Goal: Information Seeking & Learning: Learn about a topic

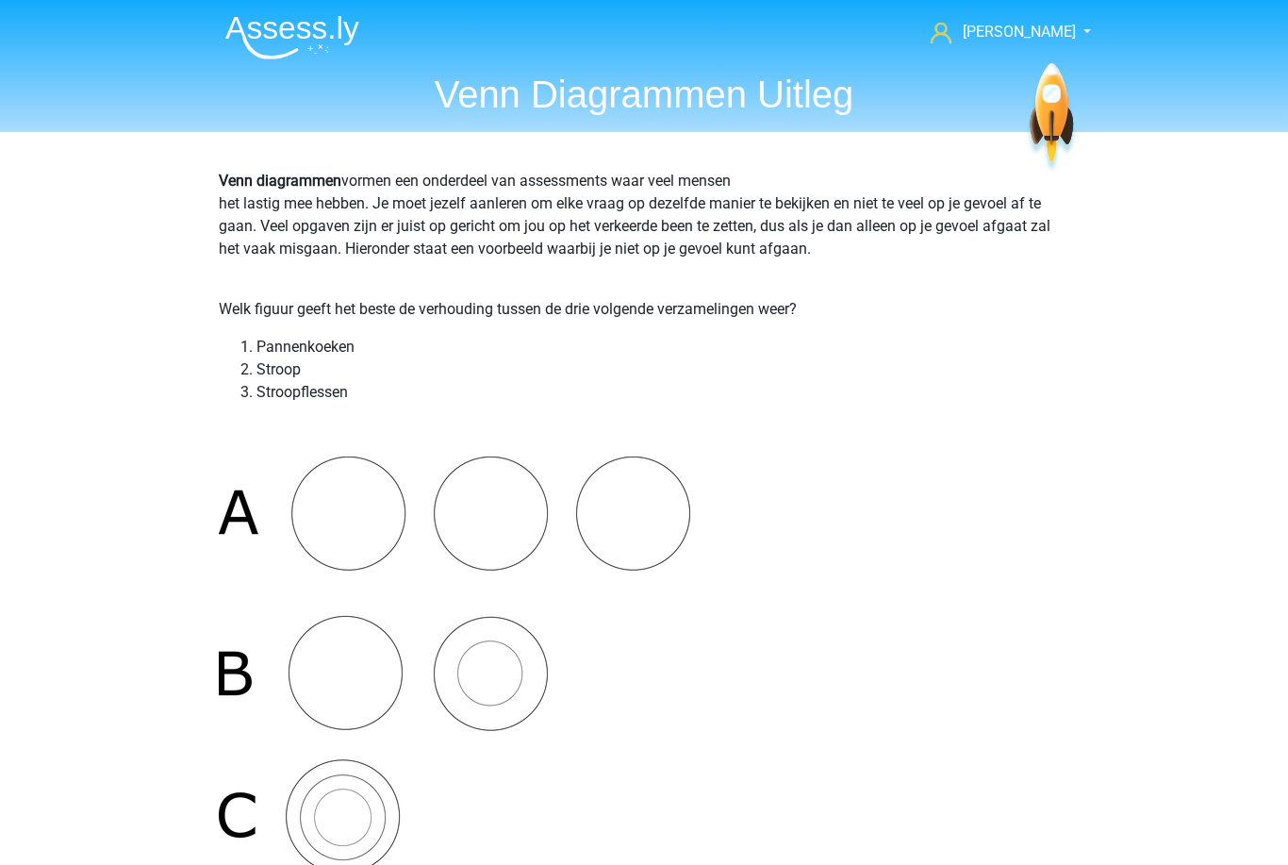
click at [1009, 36] on span "[PERSON_NAME]" at bounding box center [1019, 32] width 113 height 18
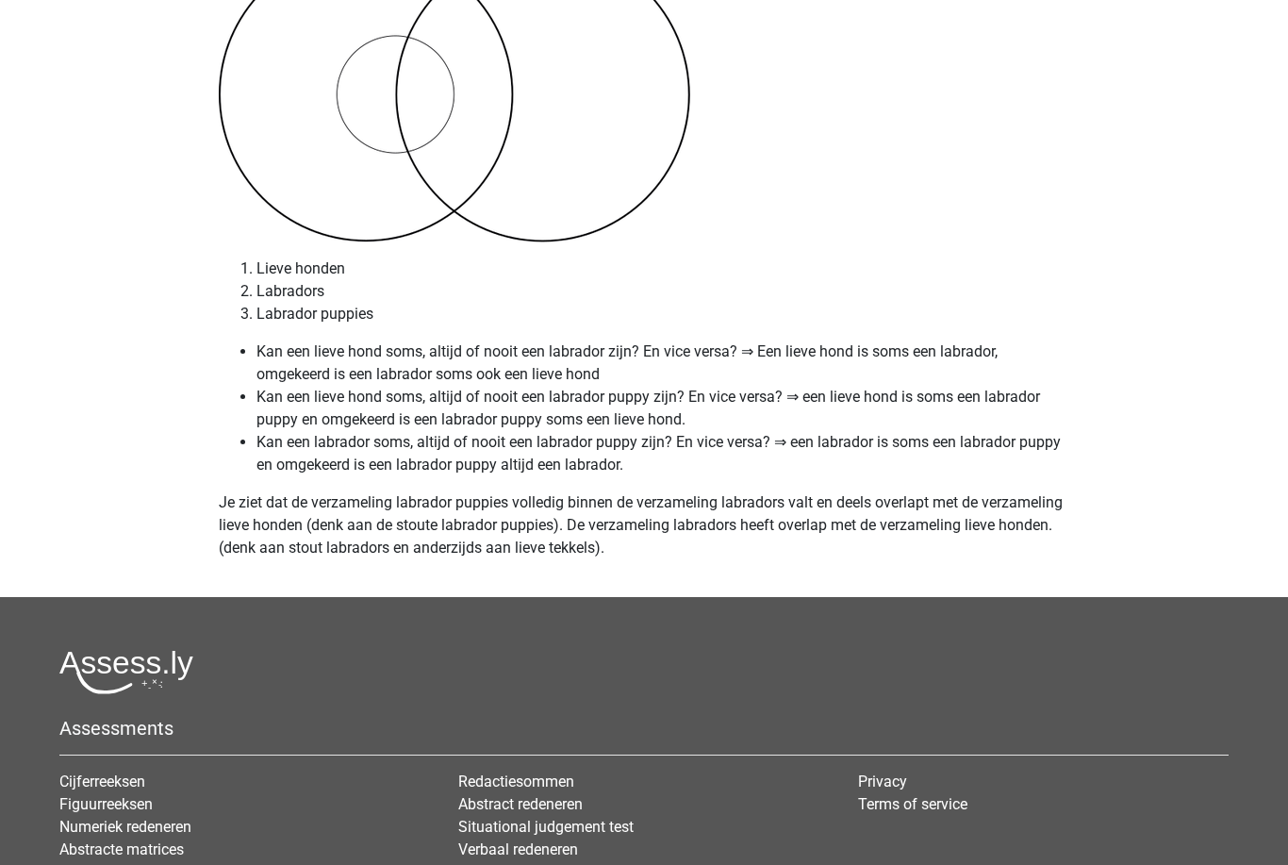
scroll to position [8073, 0]
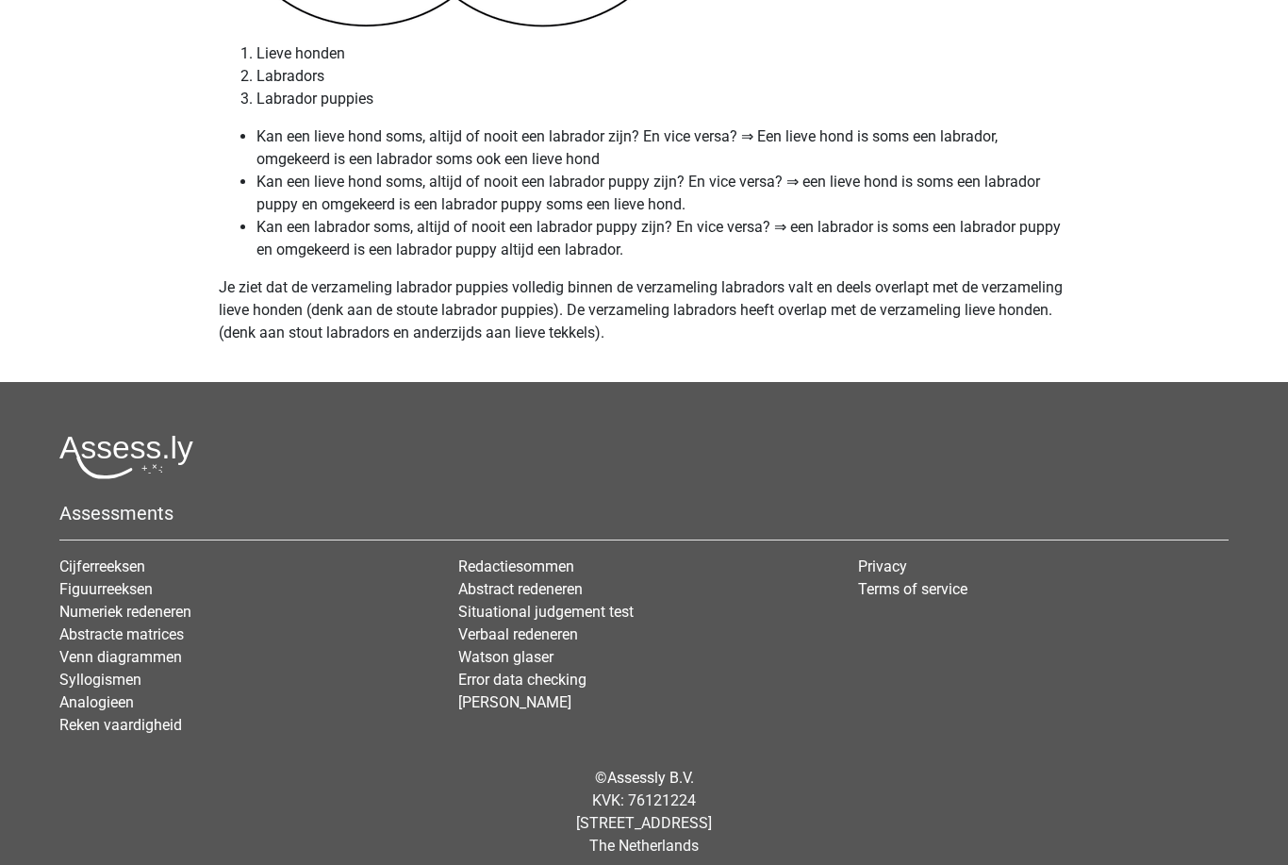
click at [72, 620] on link "Numeriek redeneren" at bounding box center [125, 612] width 132 height 18
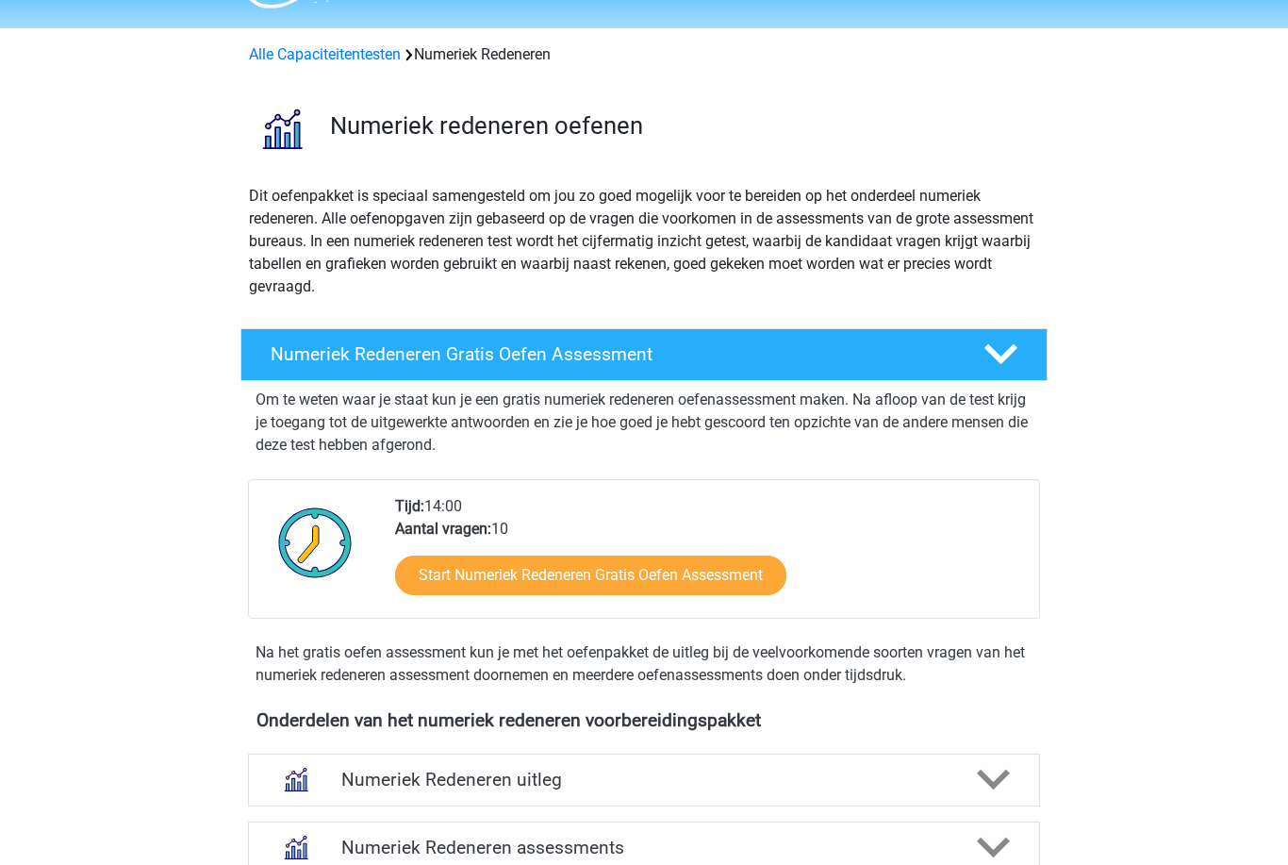
scroll to position [48, 0]
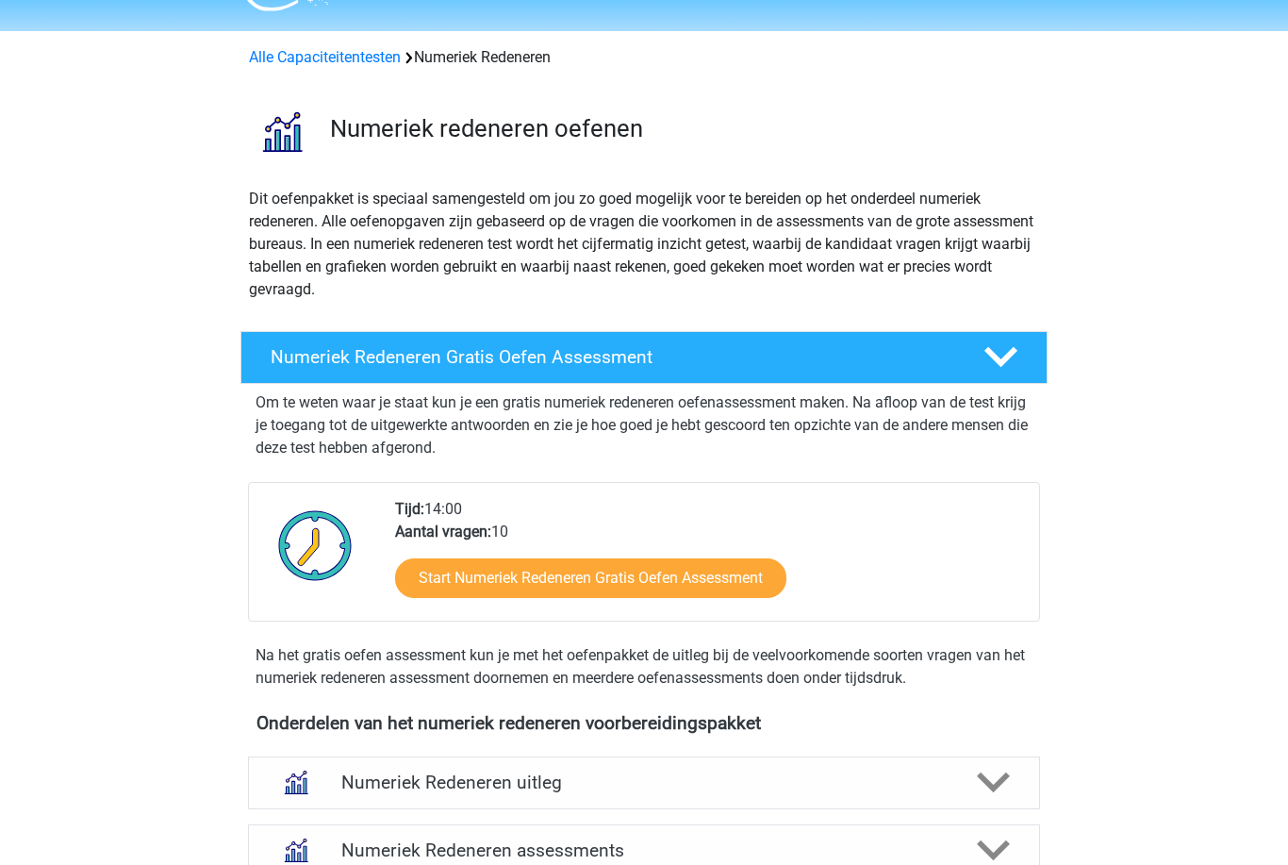
click at [410, 783] on h4 "Numeriek Redeneren uitleg" at bounding box center [643, 782] width 605 height 22
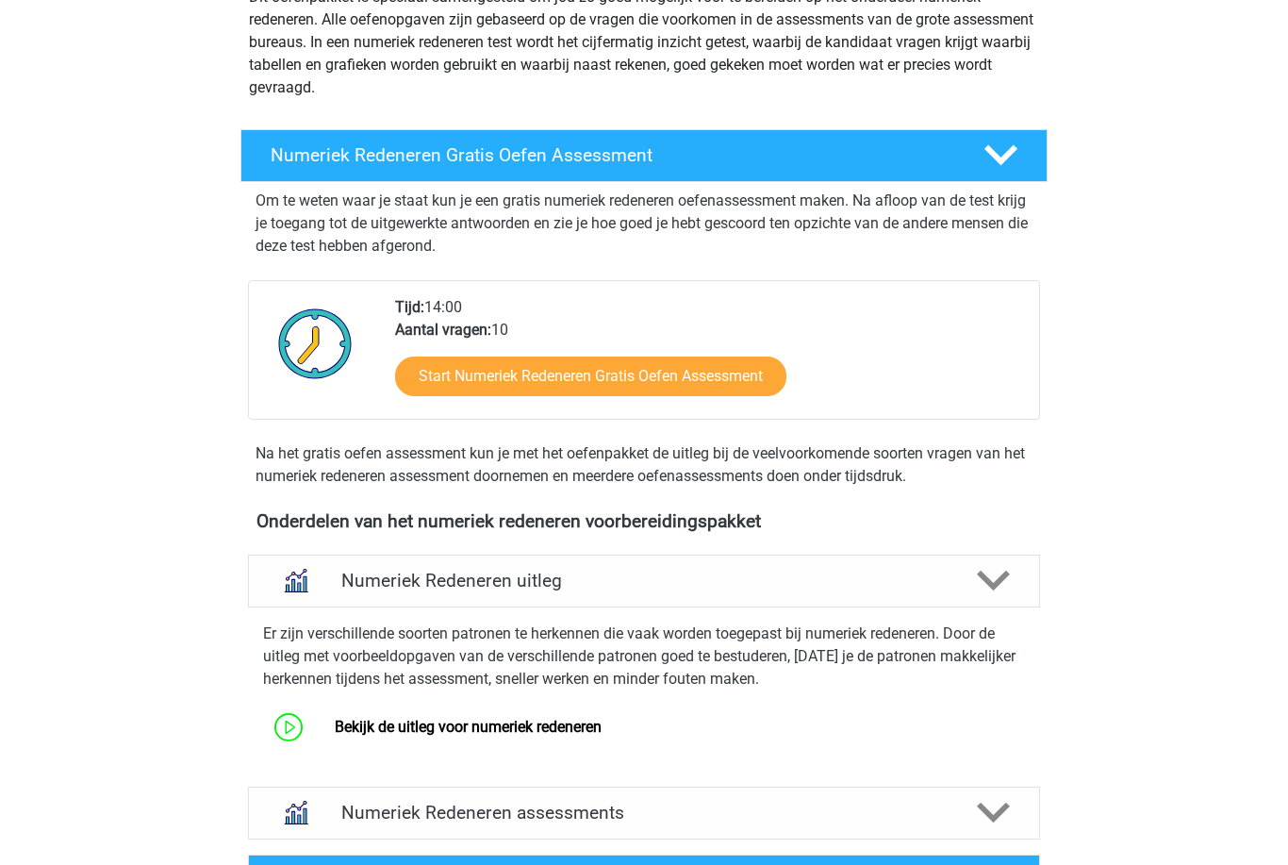
scroll to position [247, 0]
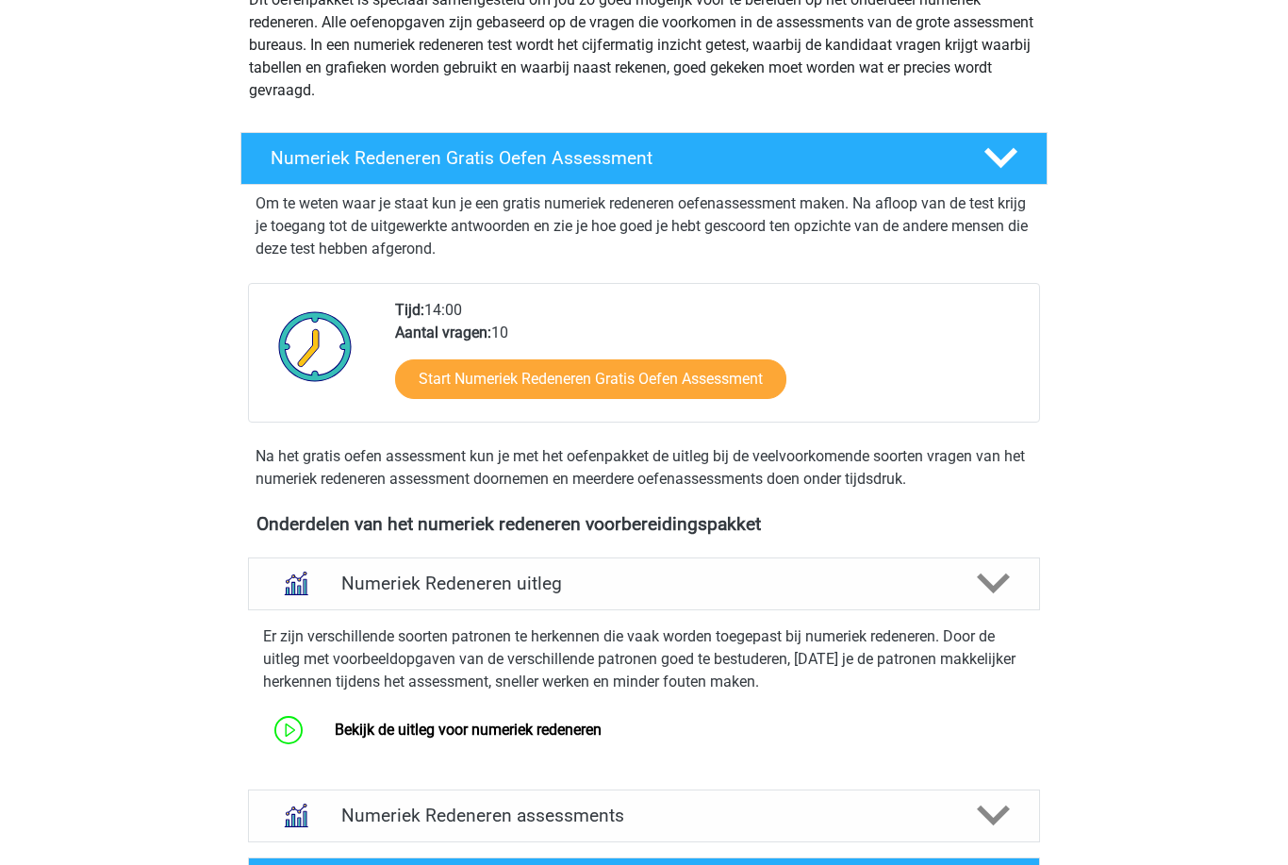
click at [335, 728] on link "Bekijk de uitleg voor numeriek redeneren" at bounding box center [468, 729] width 267 height 18
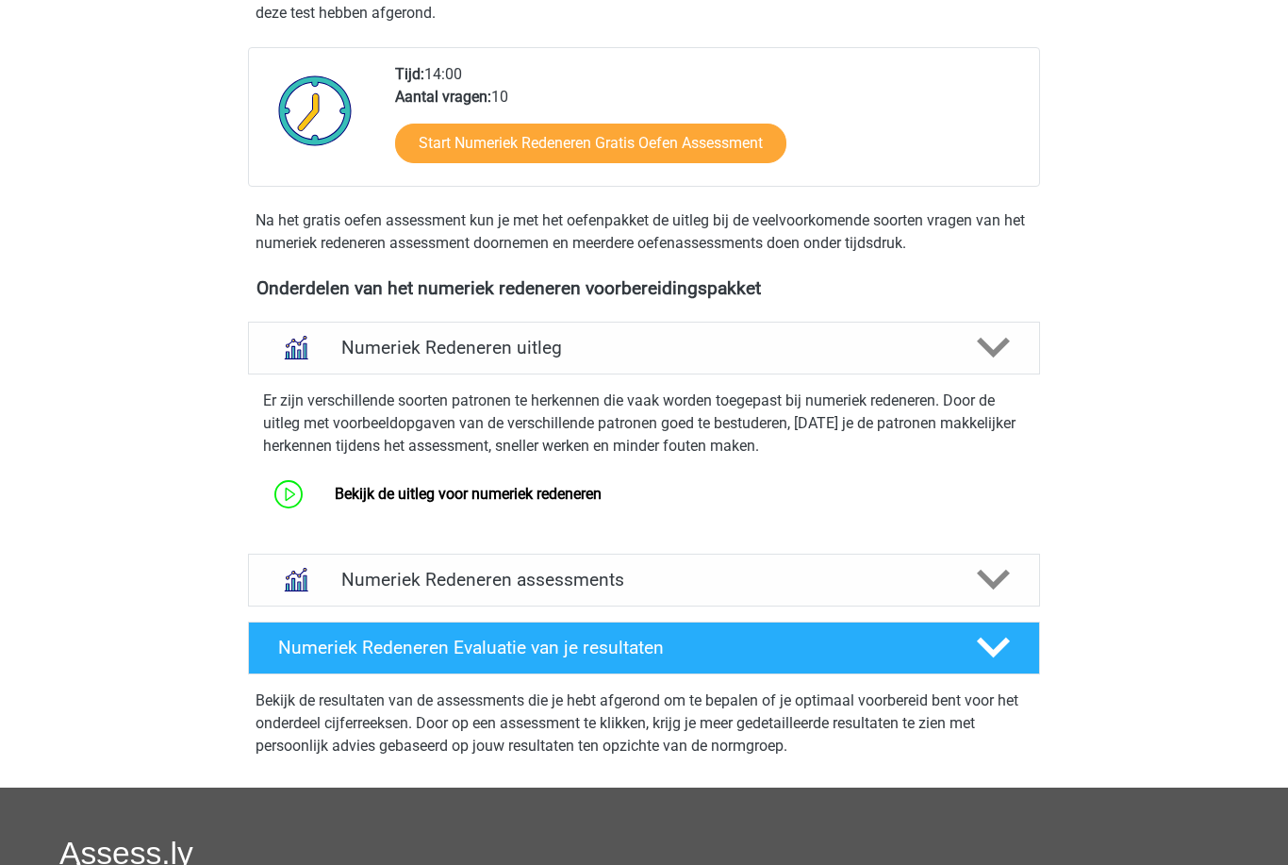
scroll to position [843, 0]
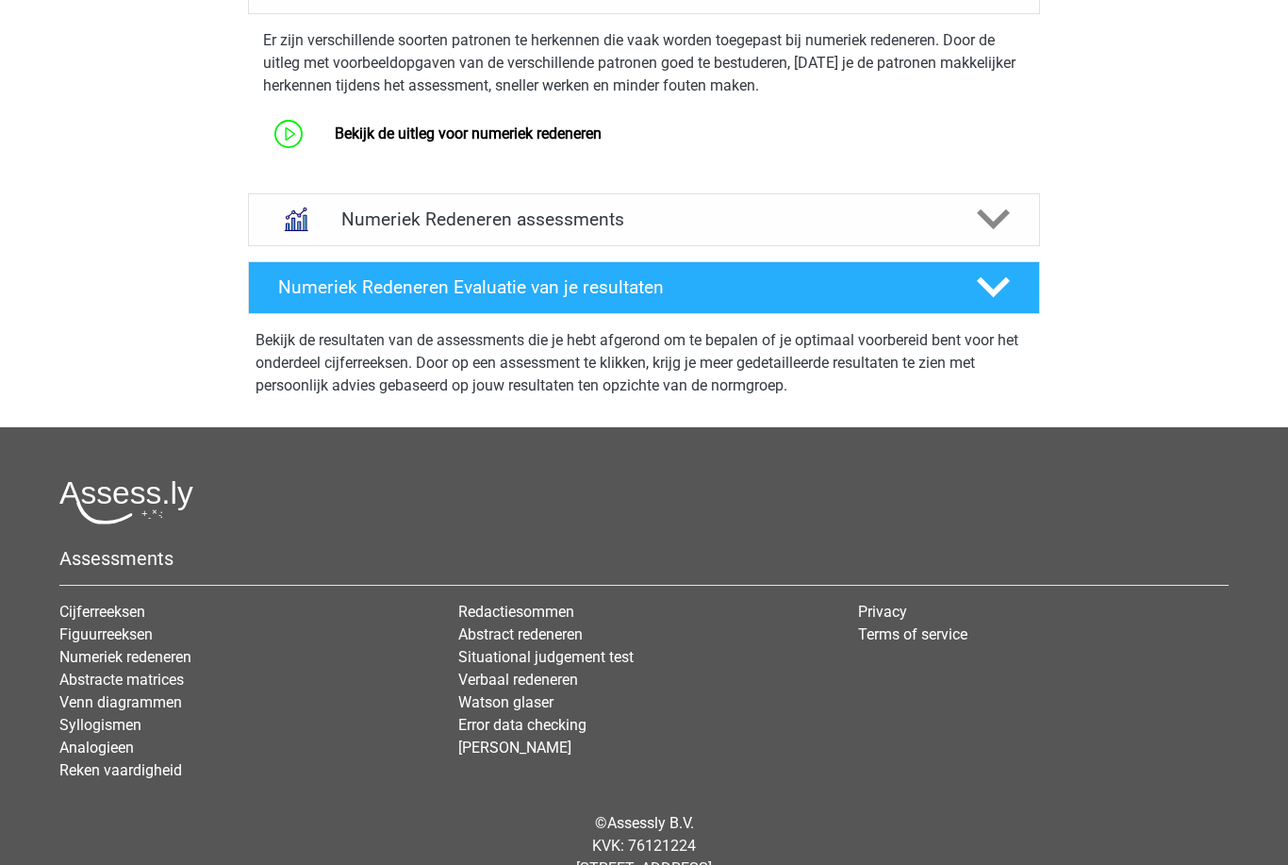
click at [80, 776] on link "Reken vaardigheid" at bounding box center [120, 770] width 123 height 18
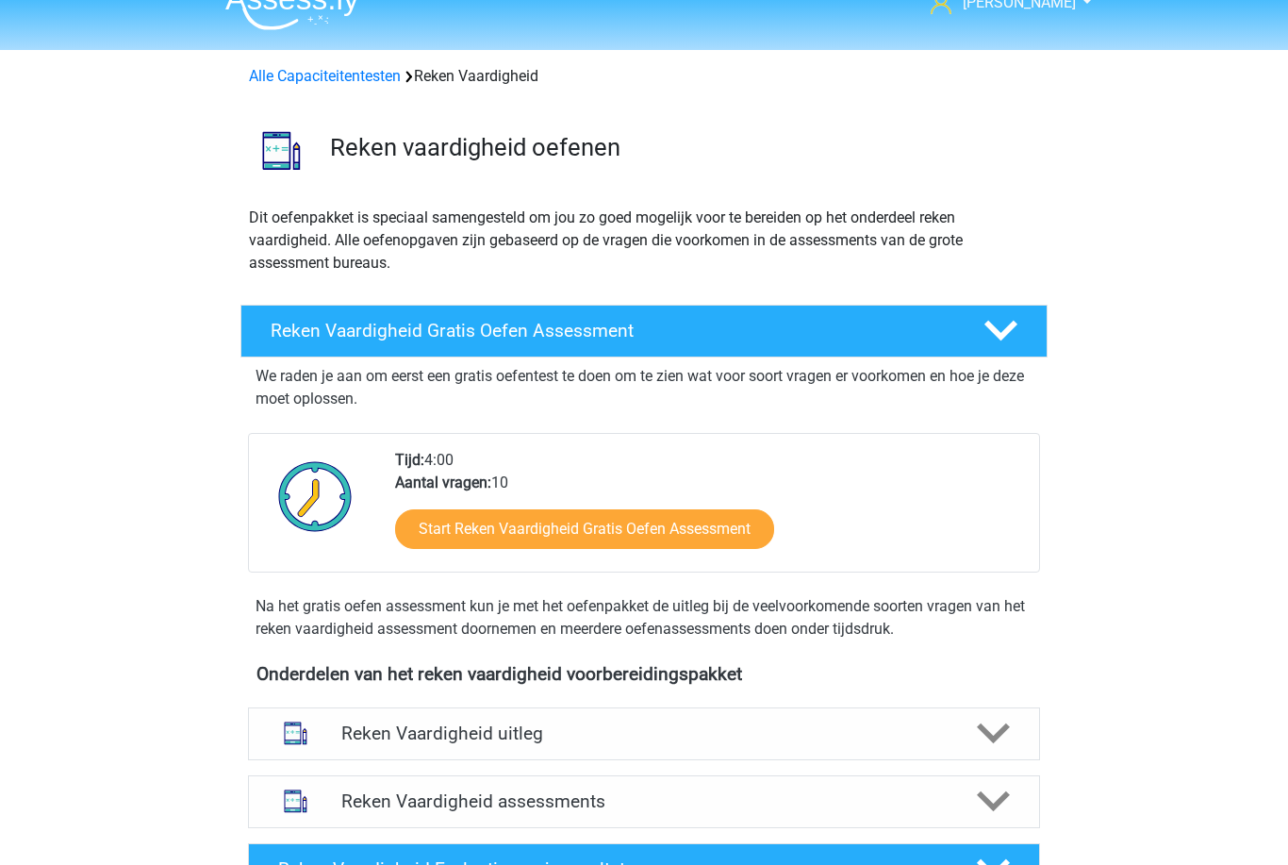
scroll to position [34, 0]
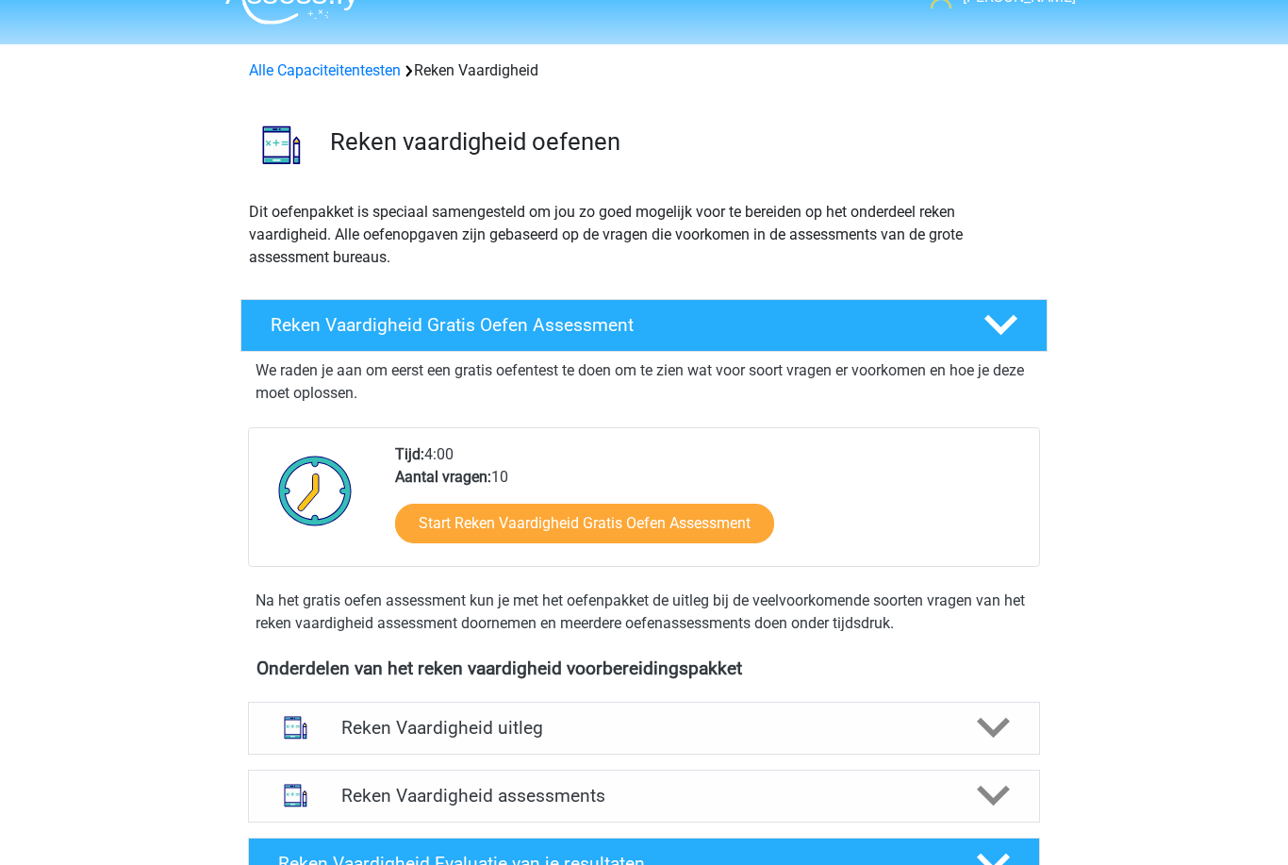
click at [975, 720] on div at bounding box center [992, 728] width 63 height 33
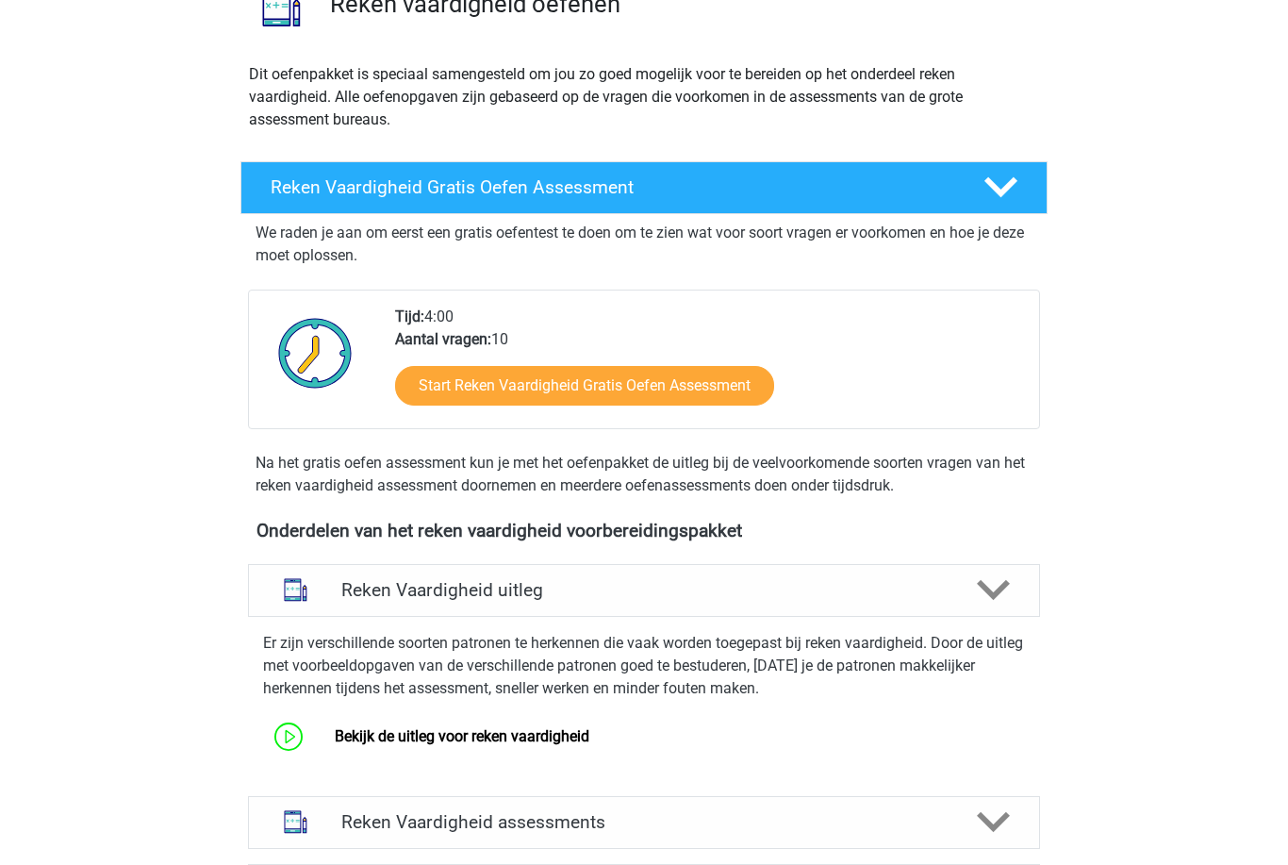
scroll to position [179, 0]
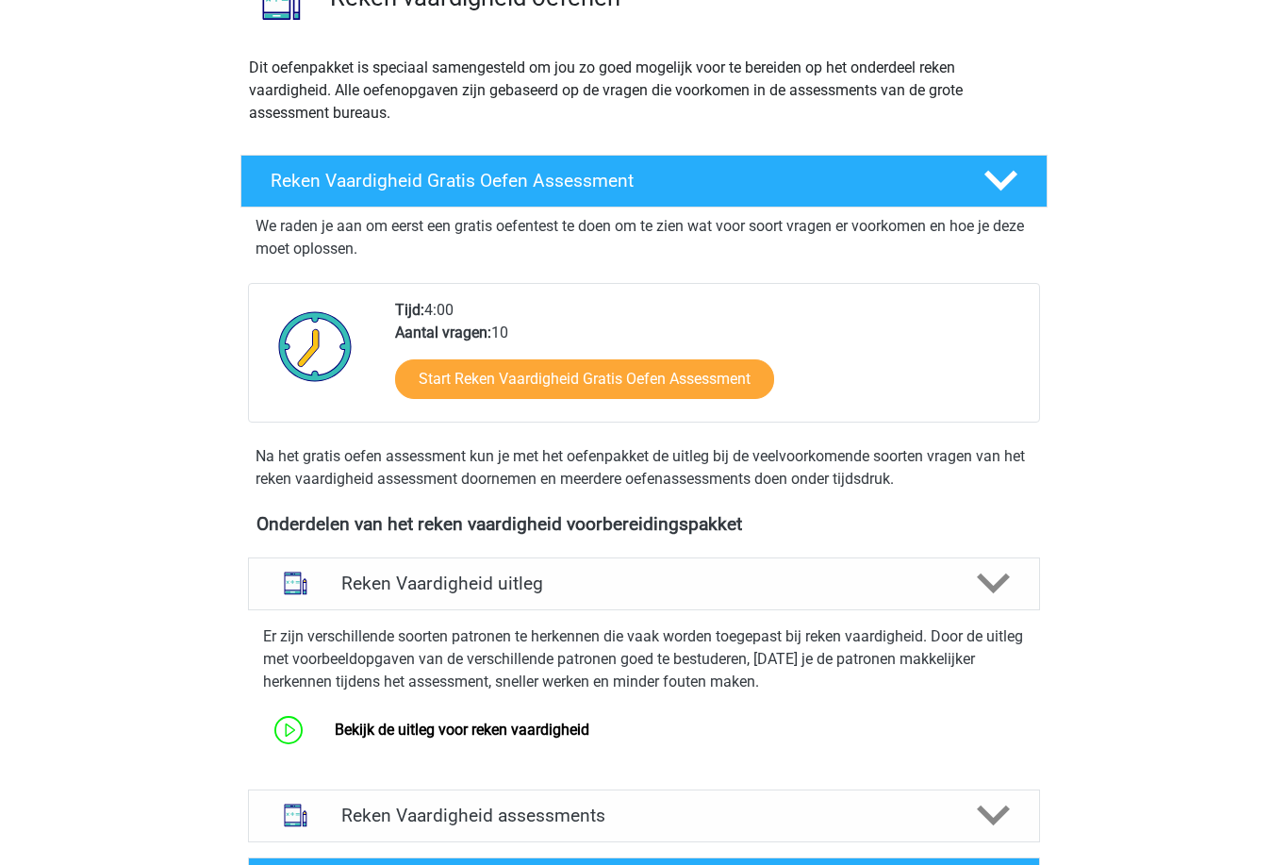
click at [335, 733] on link "Bekijk de uitleg voor reken vaardigheid" at bounding box center [462, 729] width 255 height 18
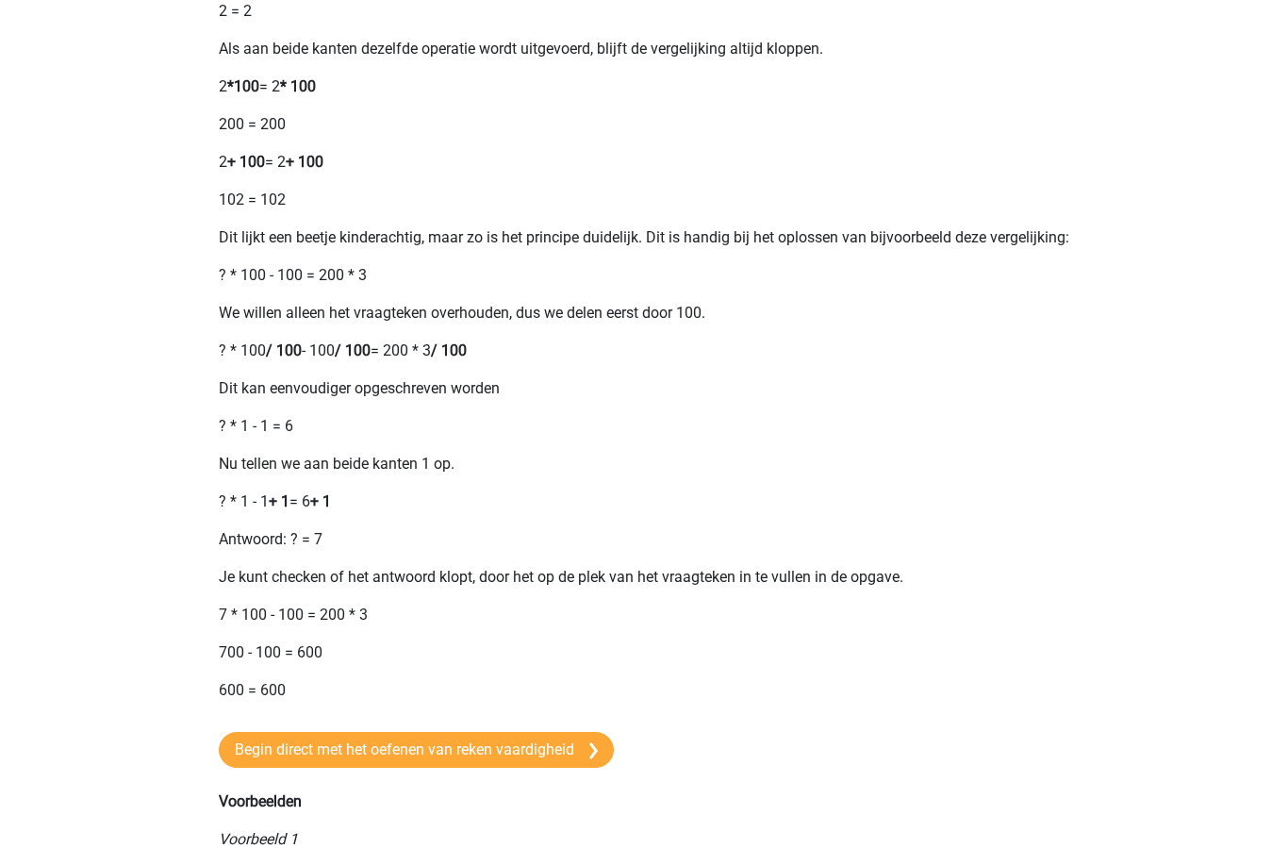
scroll to position [826, 0]
click at [597, 759] on img at bounding box center [593, 750] width 8 height 17
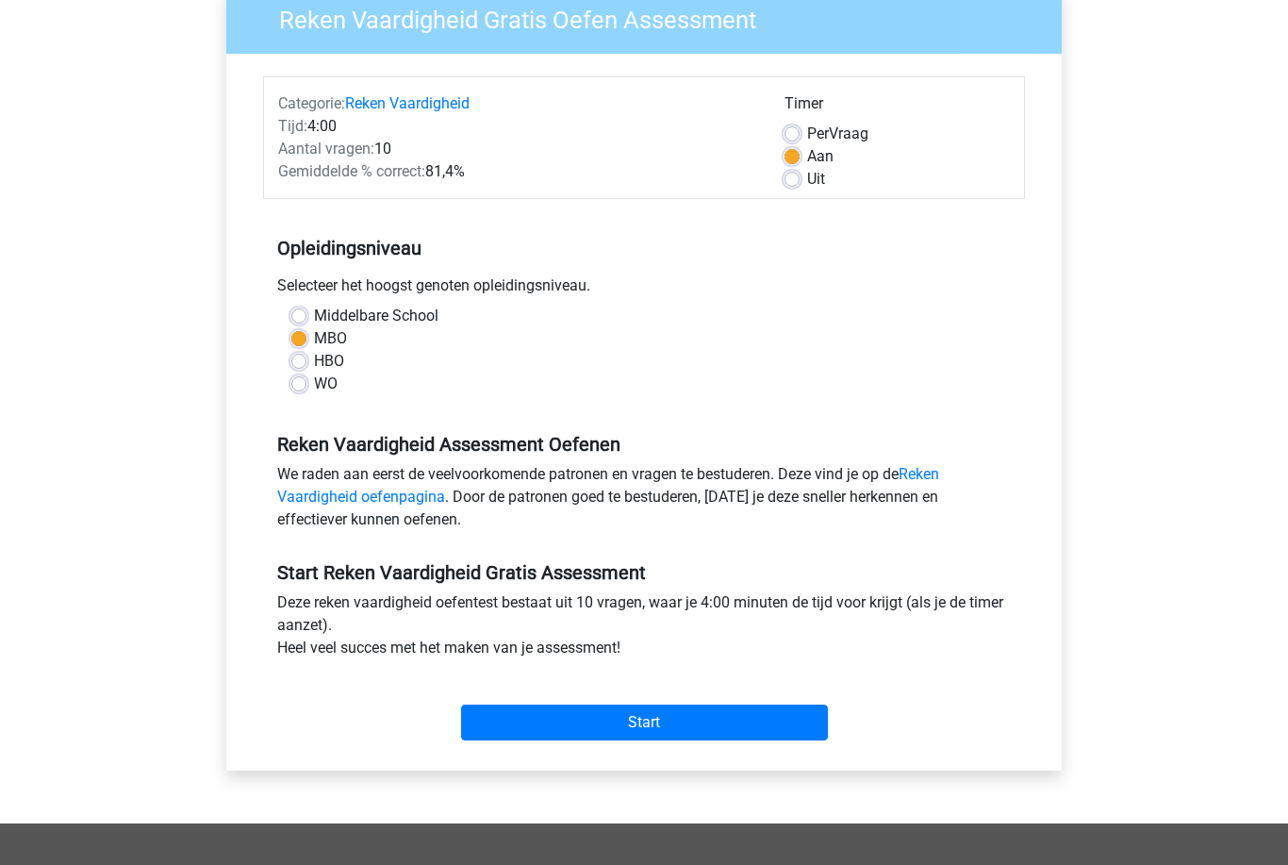
scroll to position [173, 0]
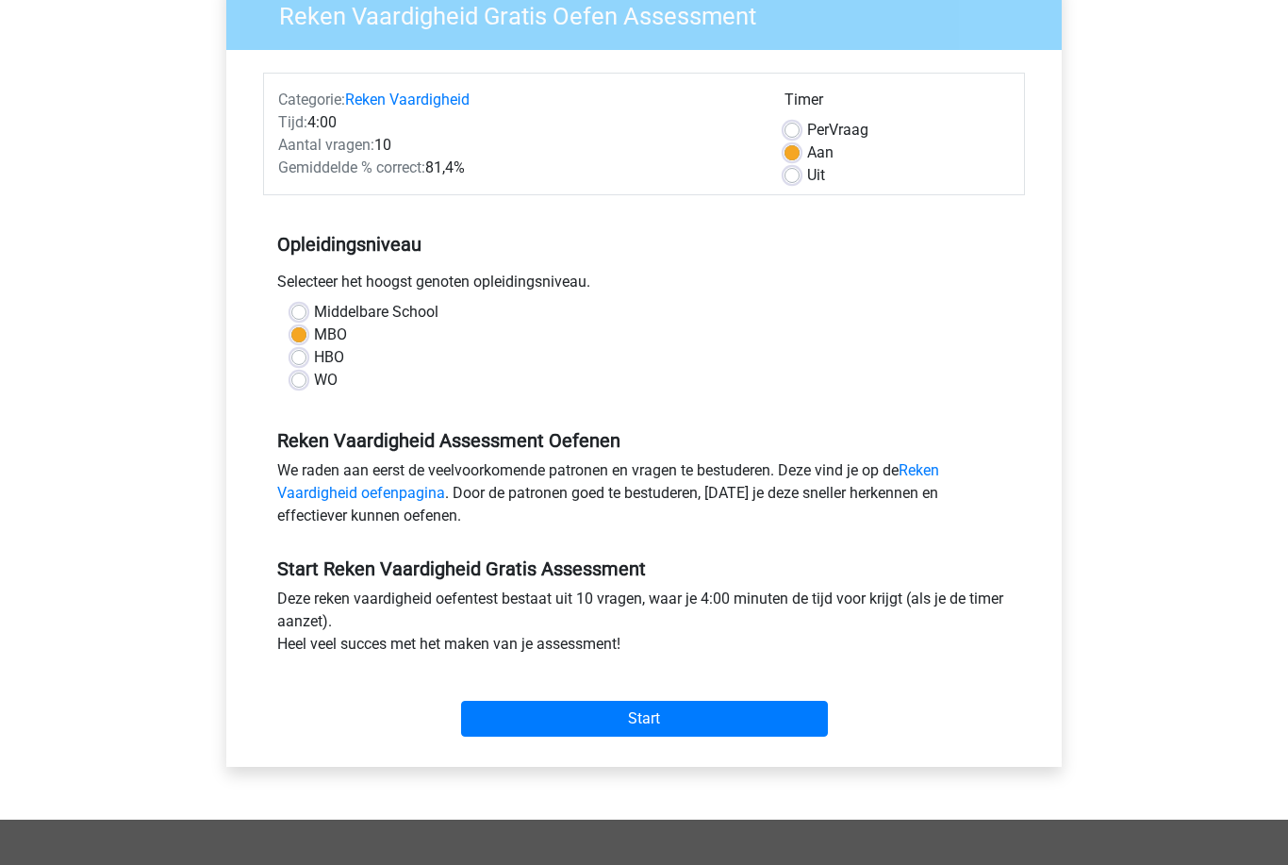
click at [680, 708] on input "Start" at bounding box center [644, 719] width 367 height 36
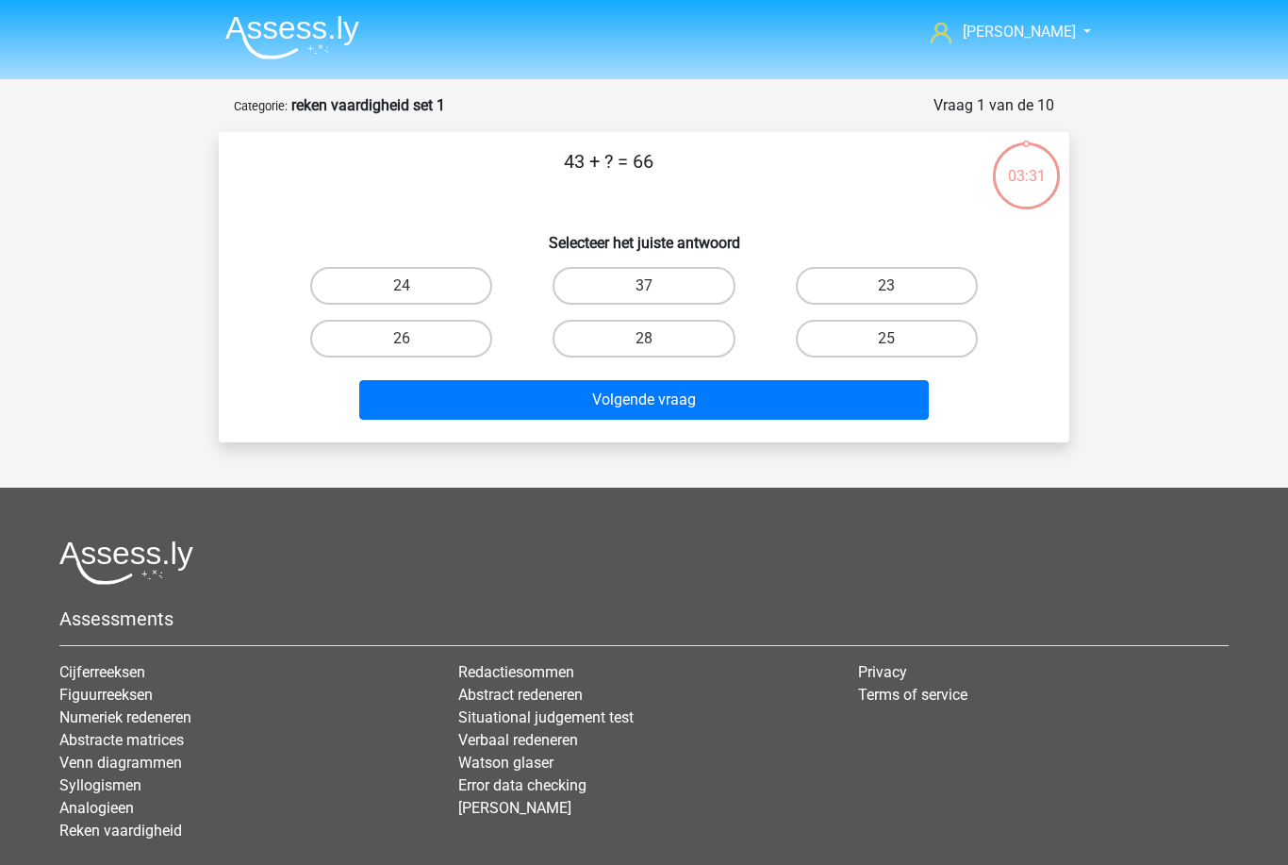
click at [903, 269] on label "23" at bounding box center [887, 286] width 182 height 38
click at [899, 286] on input "23" at bounding box center [892, 292] width 12 height 12
radio input "true"
click at [801, 411] on button "Volgende vraag" at bounding box center [644, 400] width 570 height 40
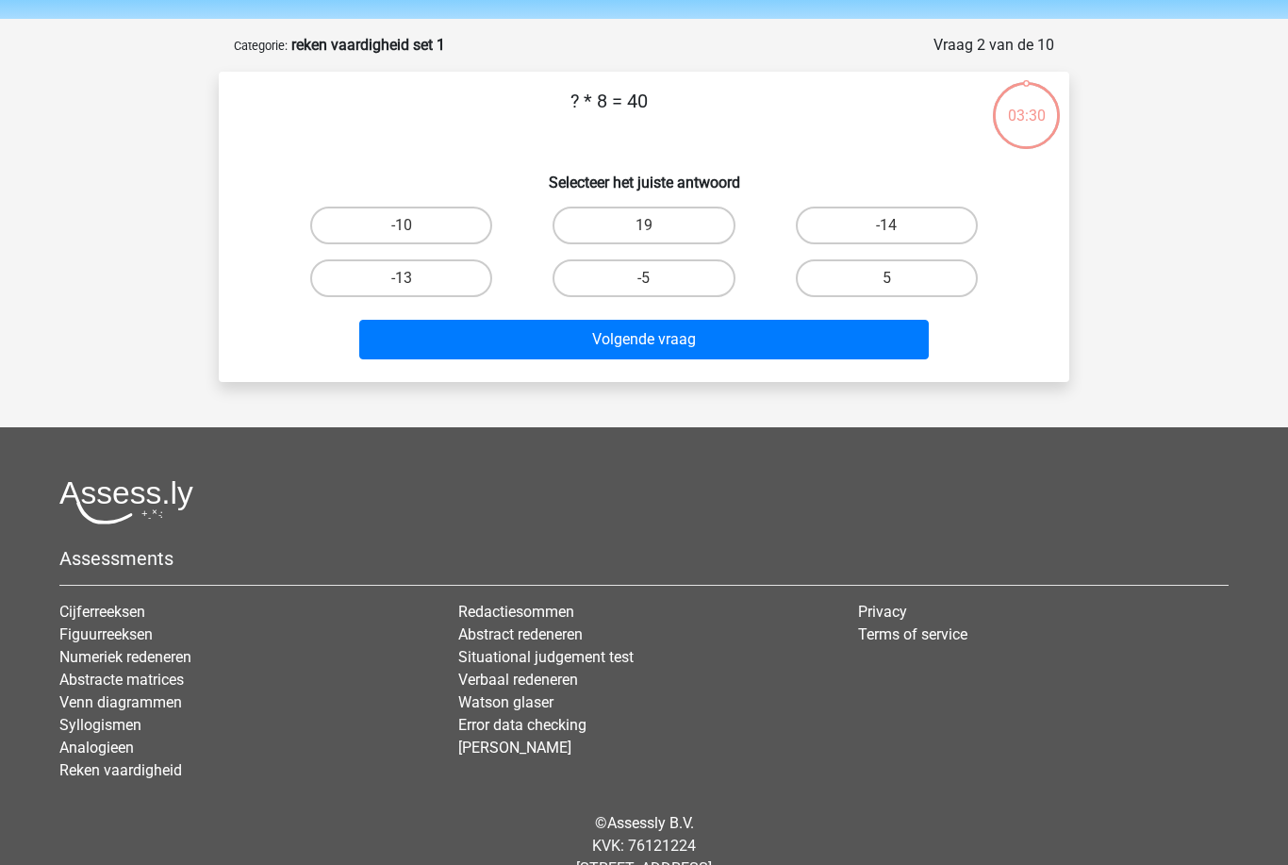
scroll to position [94, 0]
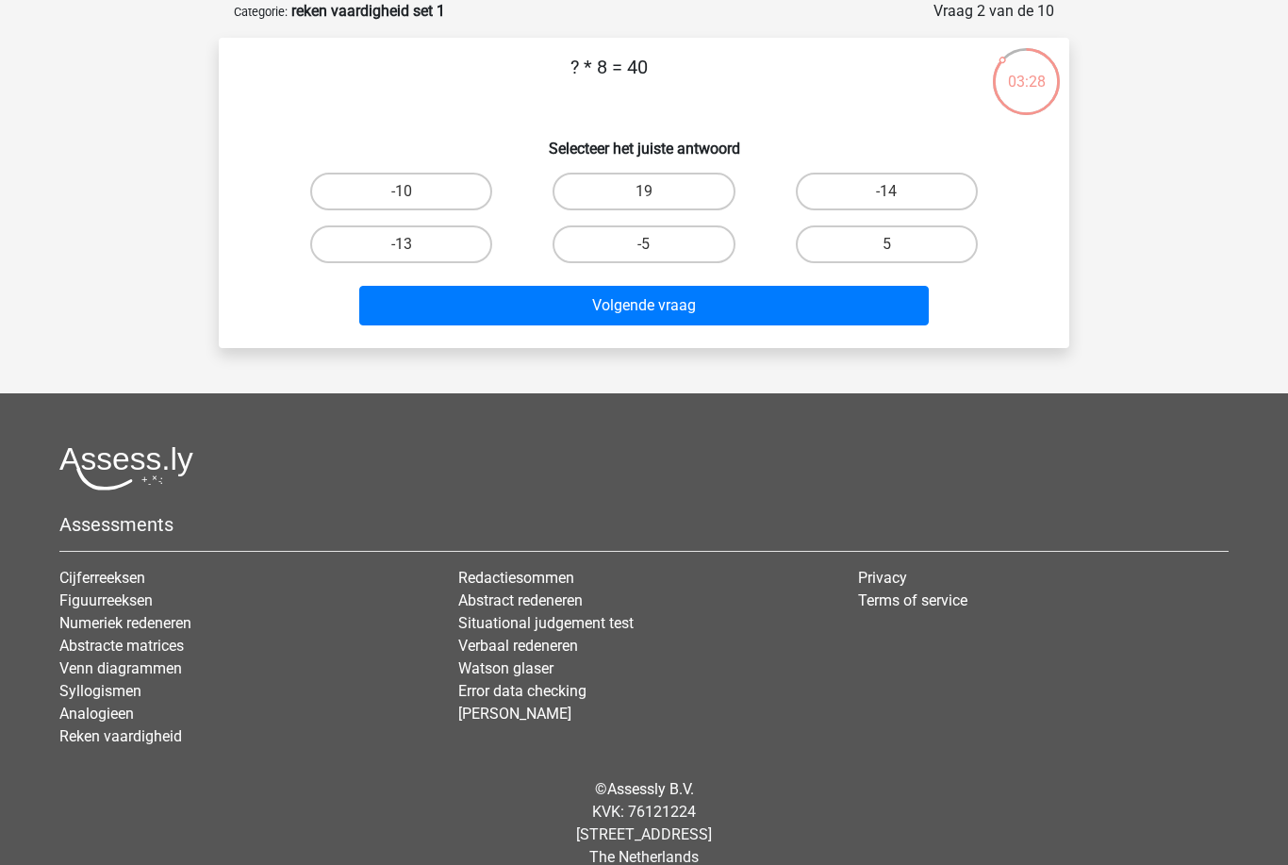
click at [910, 248] on label "5" at bounding box center [887, 244] width 182 height 38
click at [899, 248] on input "5" at bounding box center [892, 250] width 12 height 12
radio input "true"
click at [722, 310] on button "Volgende vraag" at bounding box center [644, 306] width 570 height 40
click at [703, 229] on label "14" at bounding box center [644, 244] width 182 height 38
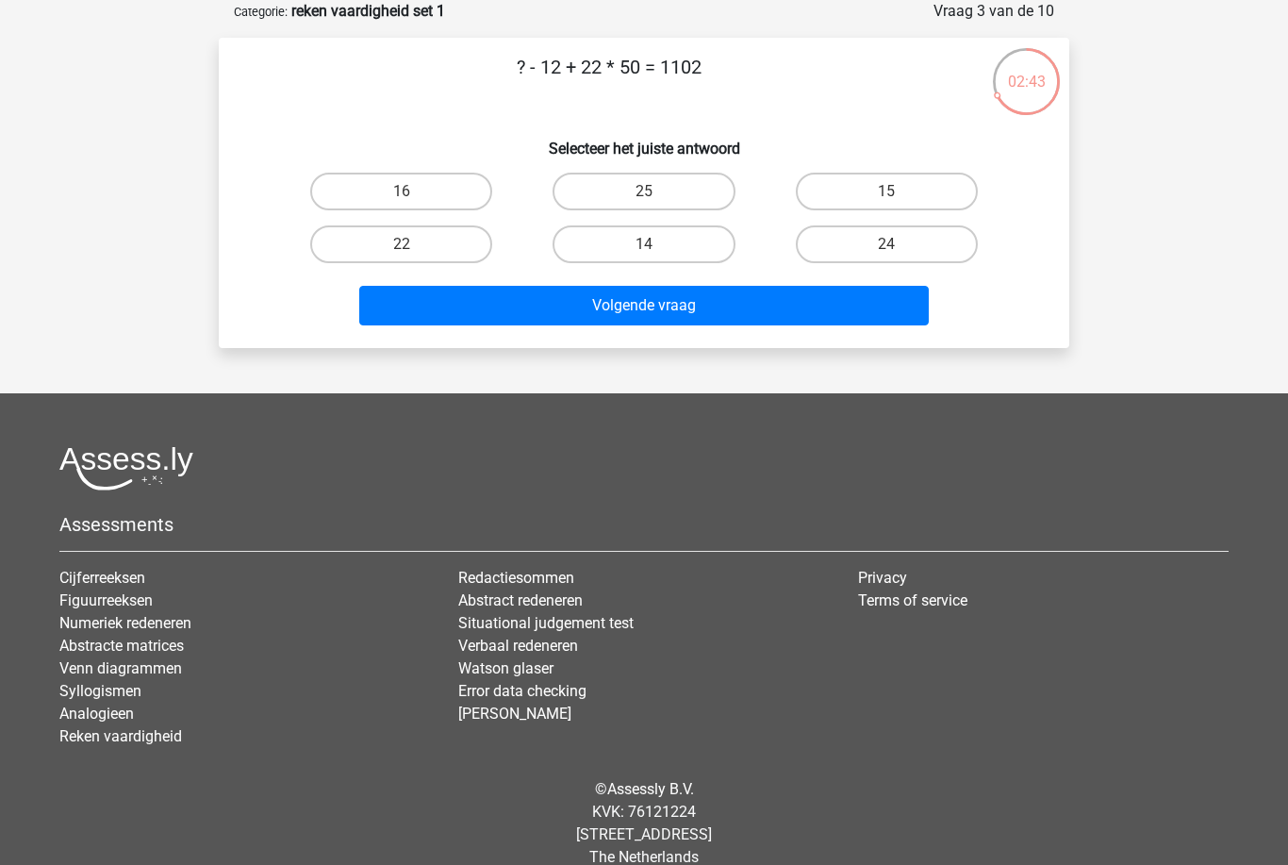
click at [656, 244] on input "14" at bounding box center [650, 250] width 12 height 12
radio input "true"
click at [717, 307] on button "Volgende vraag" at bounding box center [644, 306] width 570 height 40
click at [668, 226] on label "33" at bounding box center [644, 244] width 182 height 38
click at [656, 244] on input "33" at bounding box center [650, 250] width 12 height 12
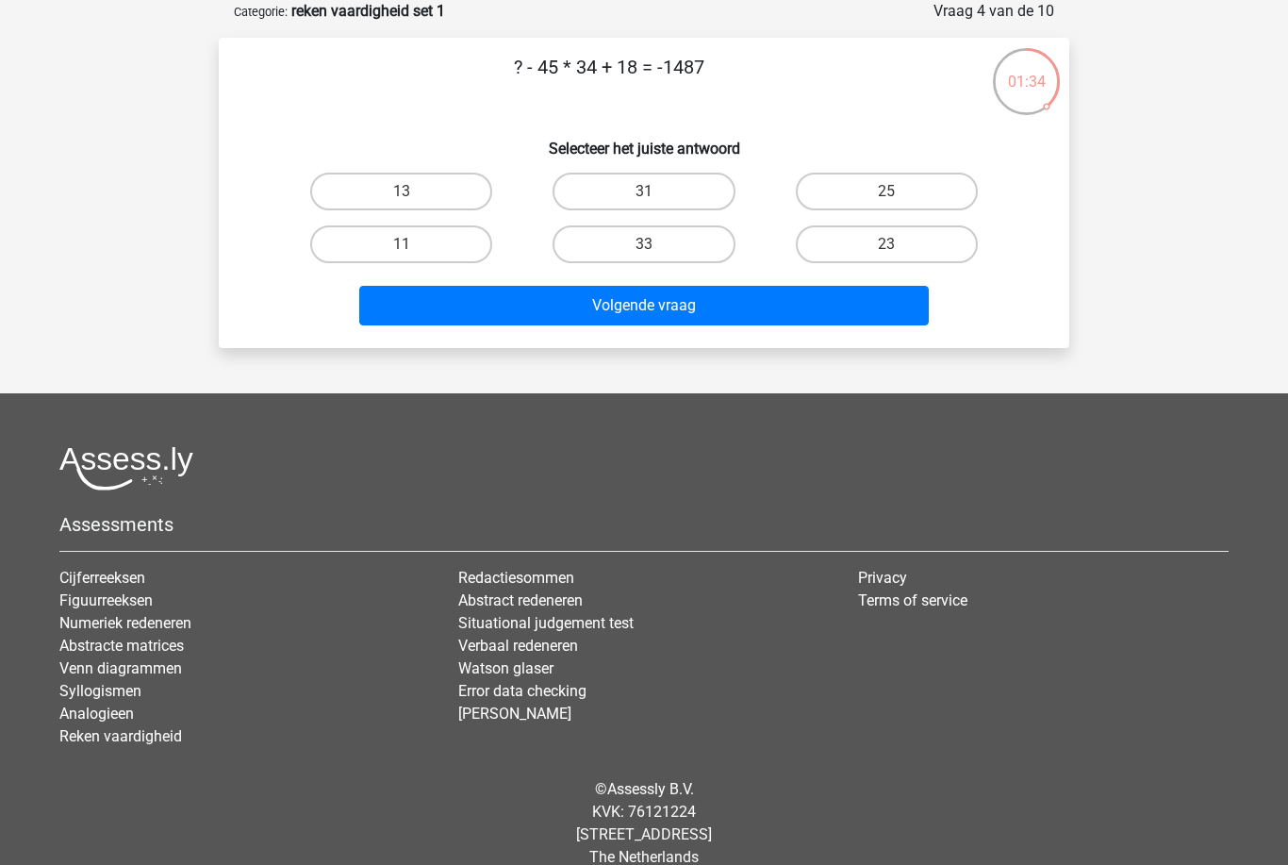
radio input "true"
click at [668, 318] on button "Volgende vraag" at bounding box center [644, 306] width 570 height 40
click at [676, 174] on label "28" at bounding box center [644, 192] width 182 height 38
click at [656, 191] on input "28" at bounding box center [650, 197] width 12 height 12
radio input "true"
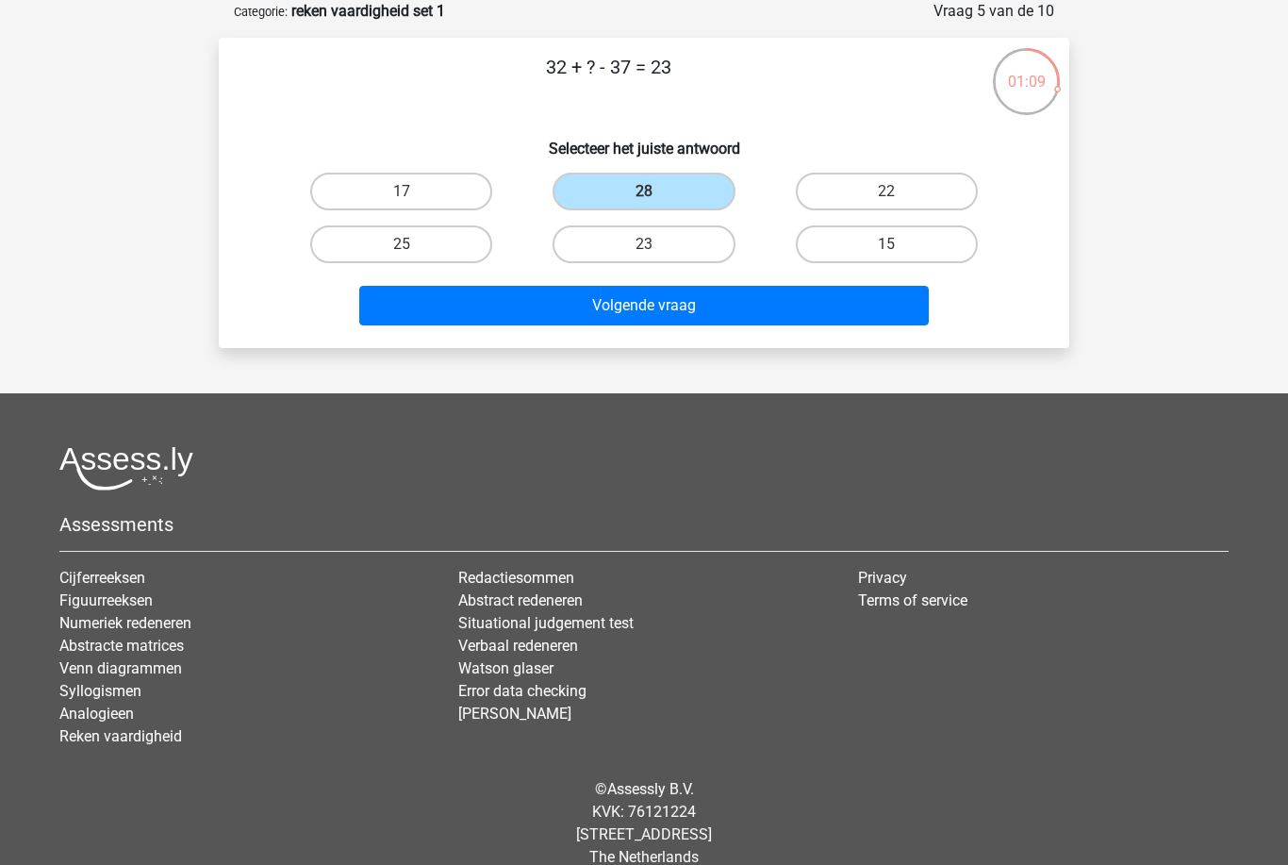
click at [653, 291] on button "Volgende vraag" at bounding box center [644, 306] width 570 height 40
click at [708, 252] on label "27" at bounding box center [644, 244] width 182 height 38
click at [656, 252] on input "27" at bounding box center [650, 250] width 12 height 12
radio input "true"
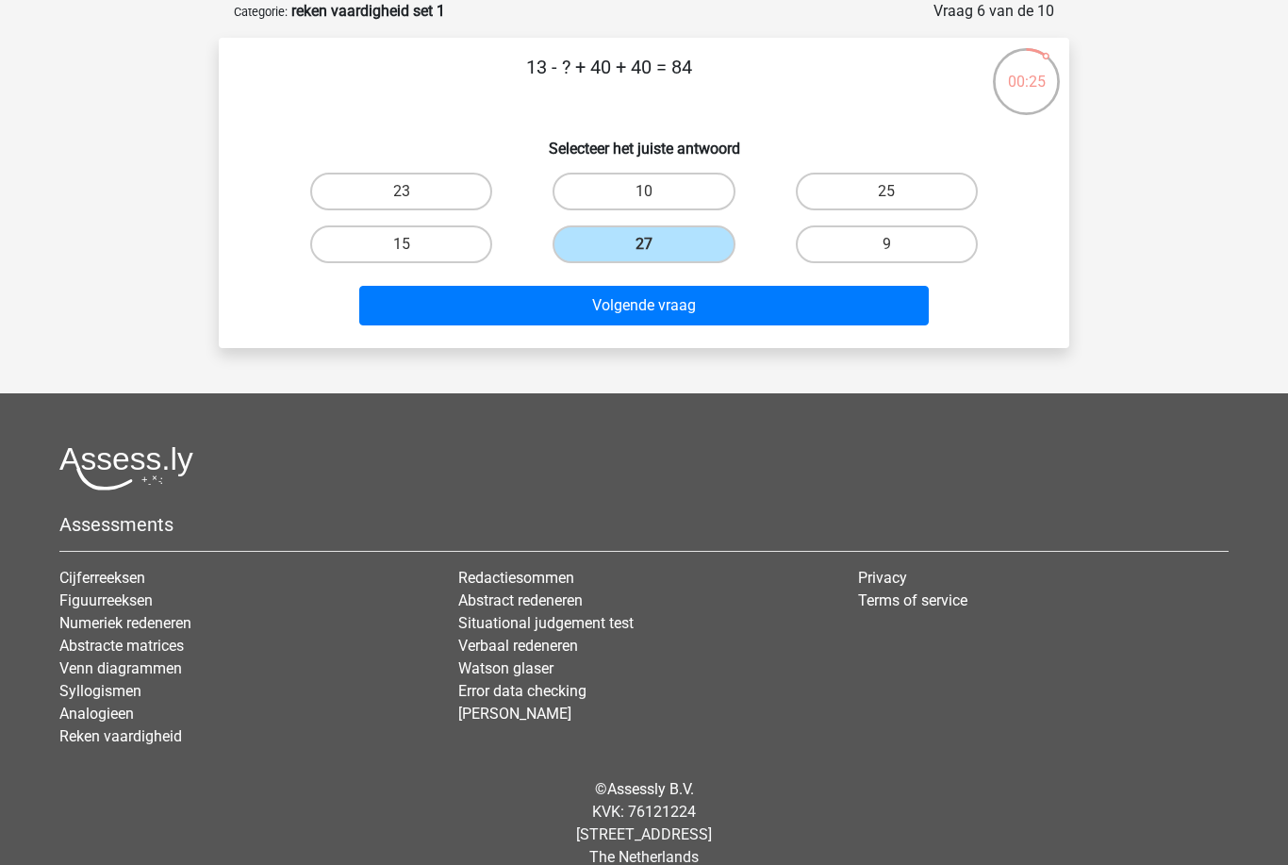
click at [767, 321] on button "Volgende vraag" at bounding box center [644, 306] width 570 height 40
click at [656, 189] on label "3" at bounding box center [644, 192] width 182 height 38
click at [656, 191] on input "3" at bounding box center [650, 197] width 12 height 12
radio input "true"
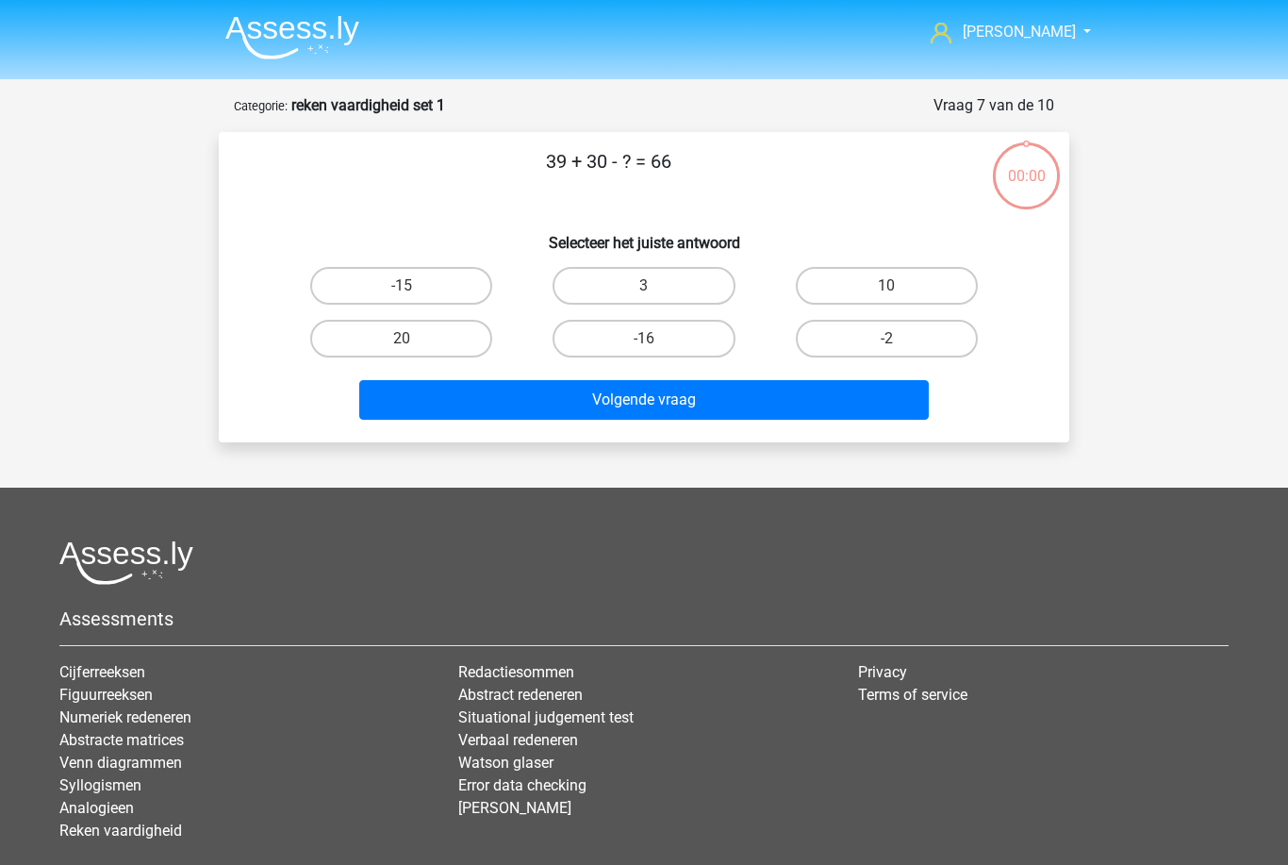
scroll to position [94, 0]
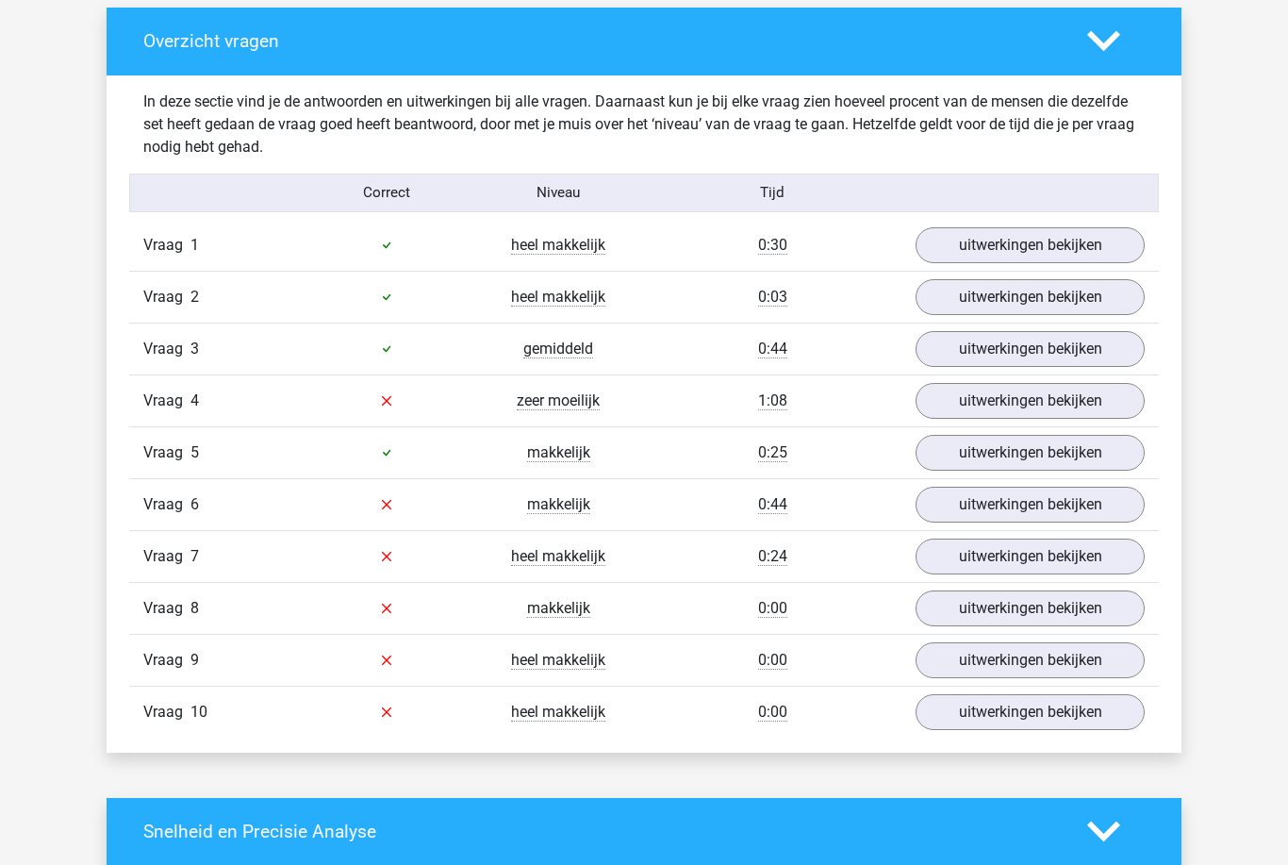
click at [1108, 417] on link "uitwerkingen bekijken" at bounding box center [1030, 402] width 229 height 36
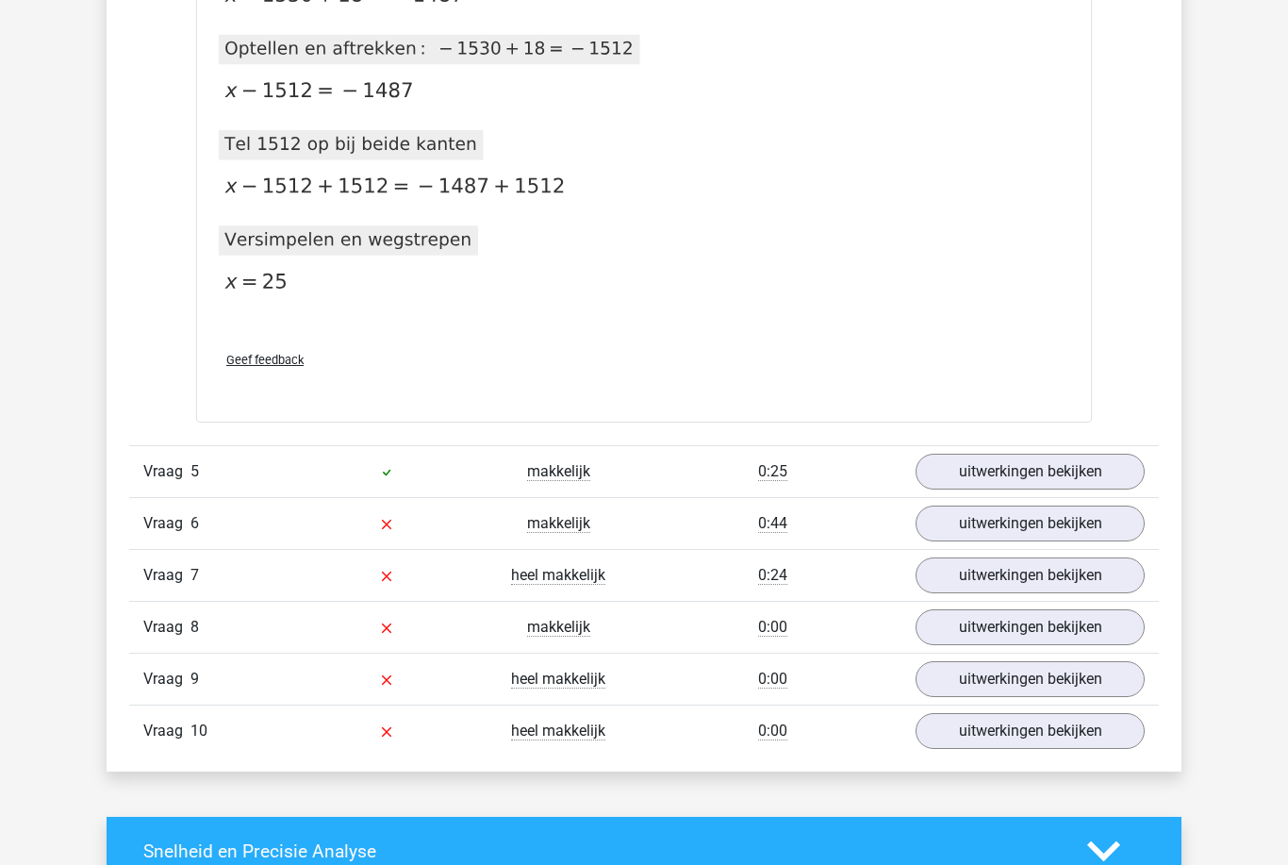
scroll to position [1937, 0]
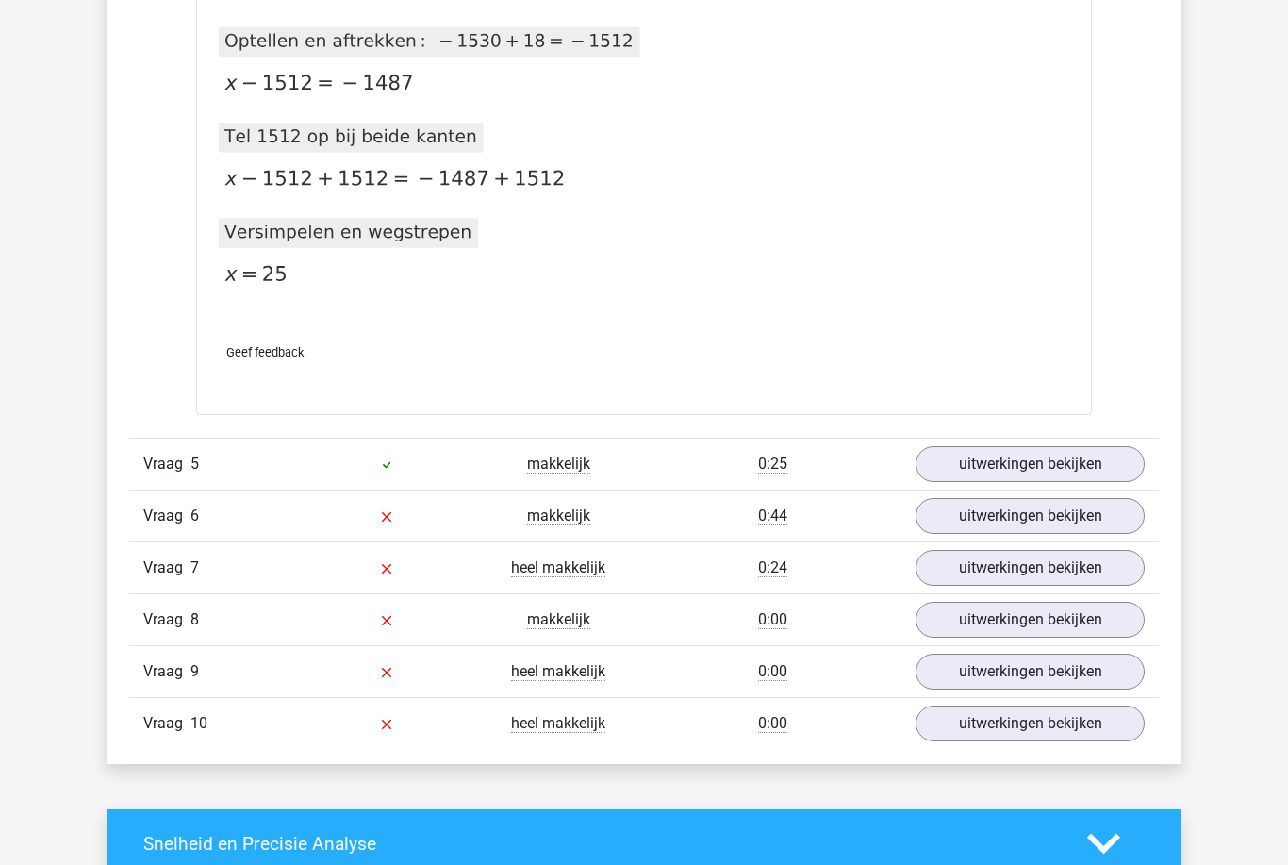
click at [1074, 534] on link "uitwerkingen bekijken" at bounding box center [1030, 516] width 229 height 36
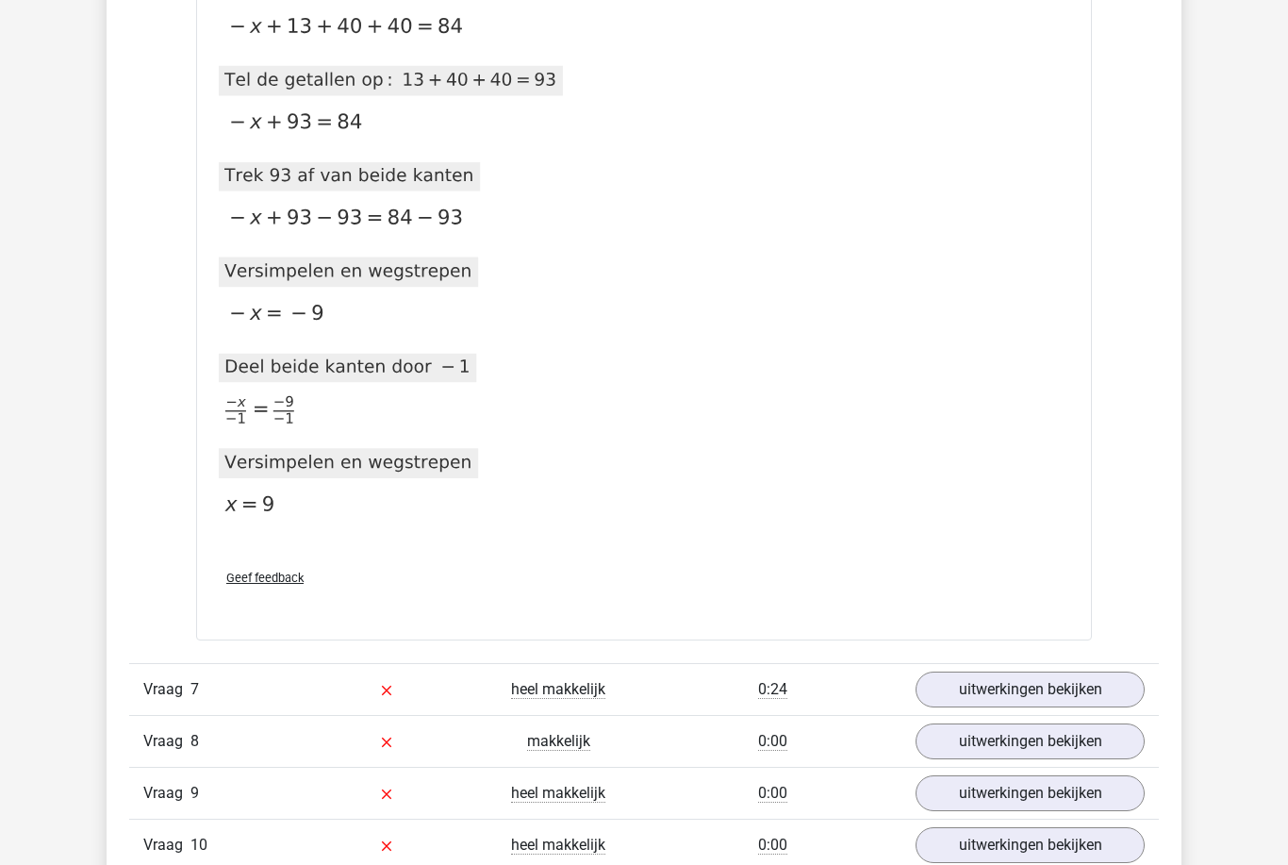
scroll to position [2752, 0]
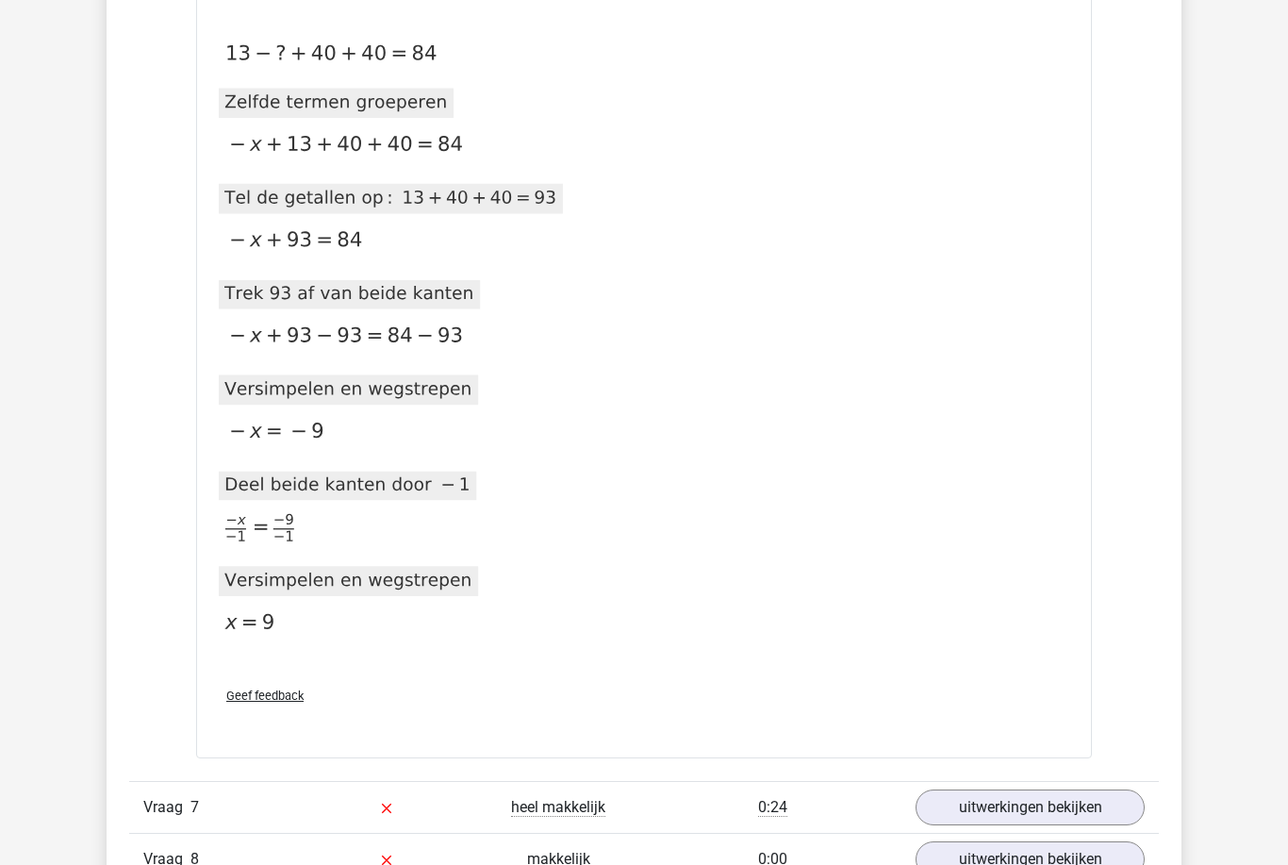
click at [1019, 799] on link "uitwerkingen bekijken" at bounding box center [1030, 807] width 229 height 36
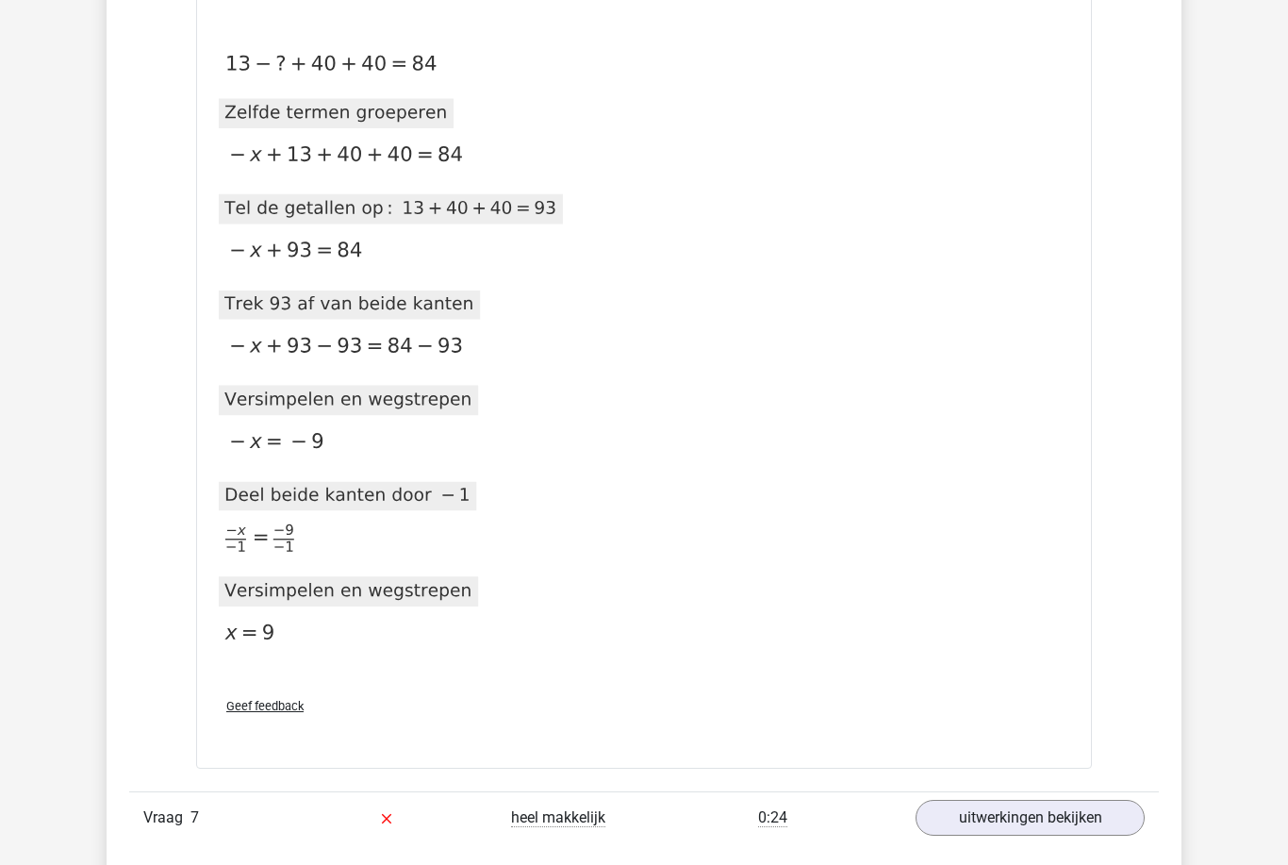
scroll to position [2742, 0]
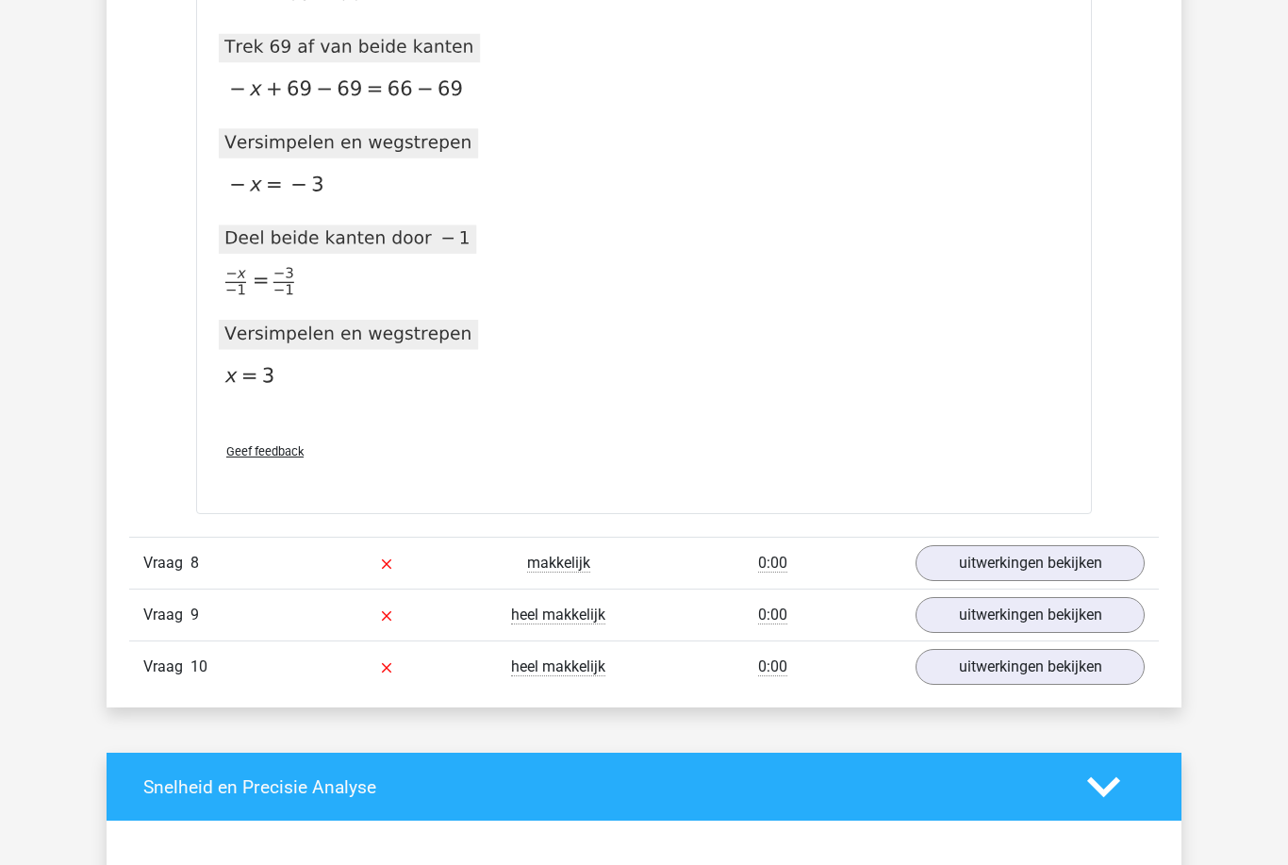
click at [1049, 567] on link "uitwerkingen bekijken" at bounding box center [1030, 564] width 229 height 36
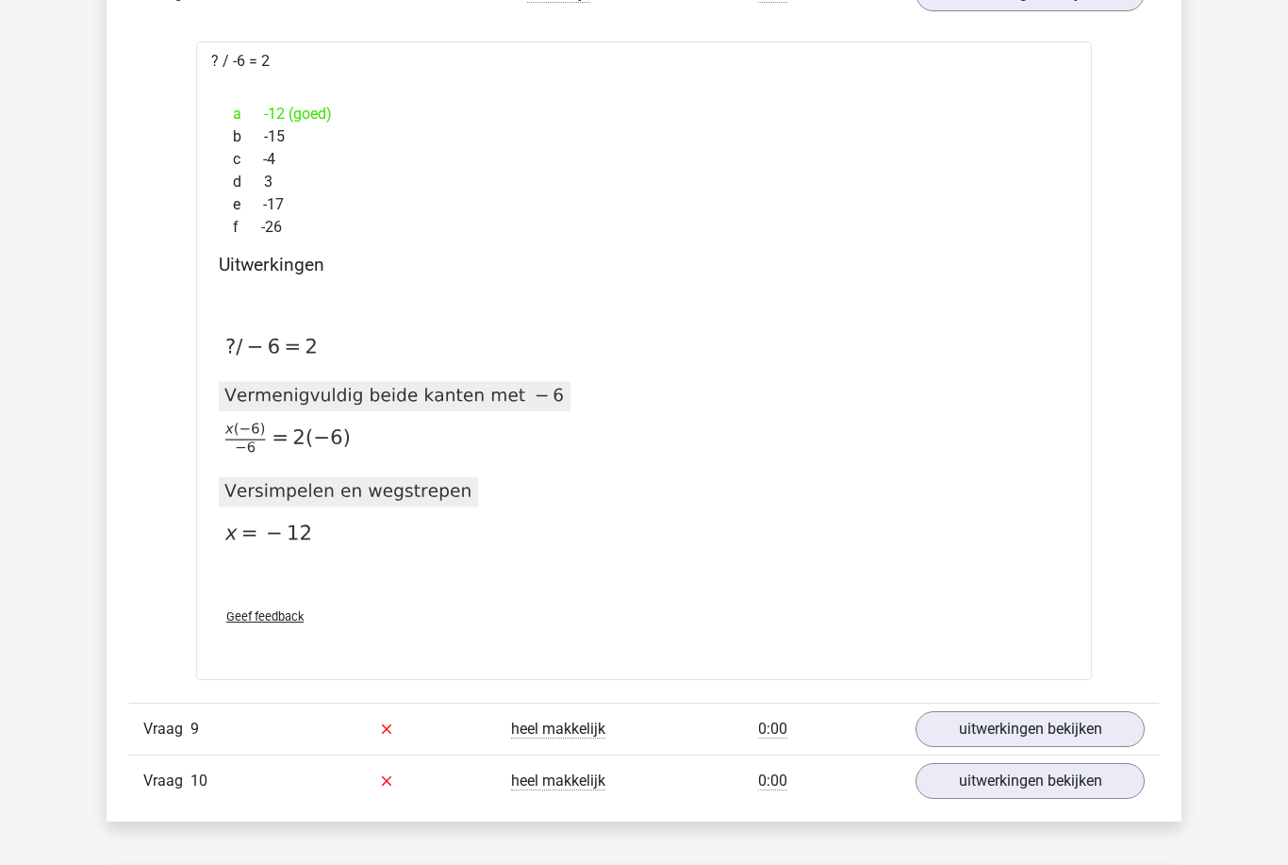
scroll to position [4672, 0]
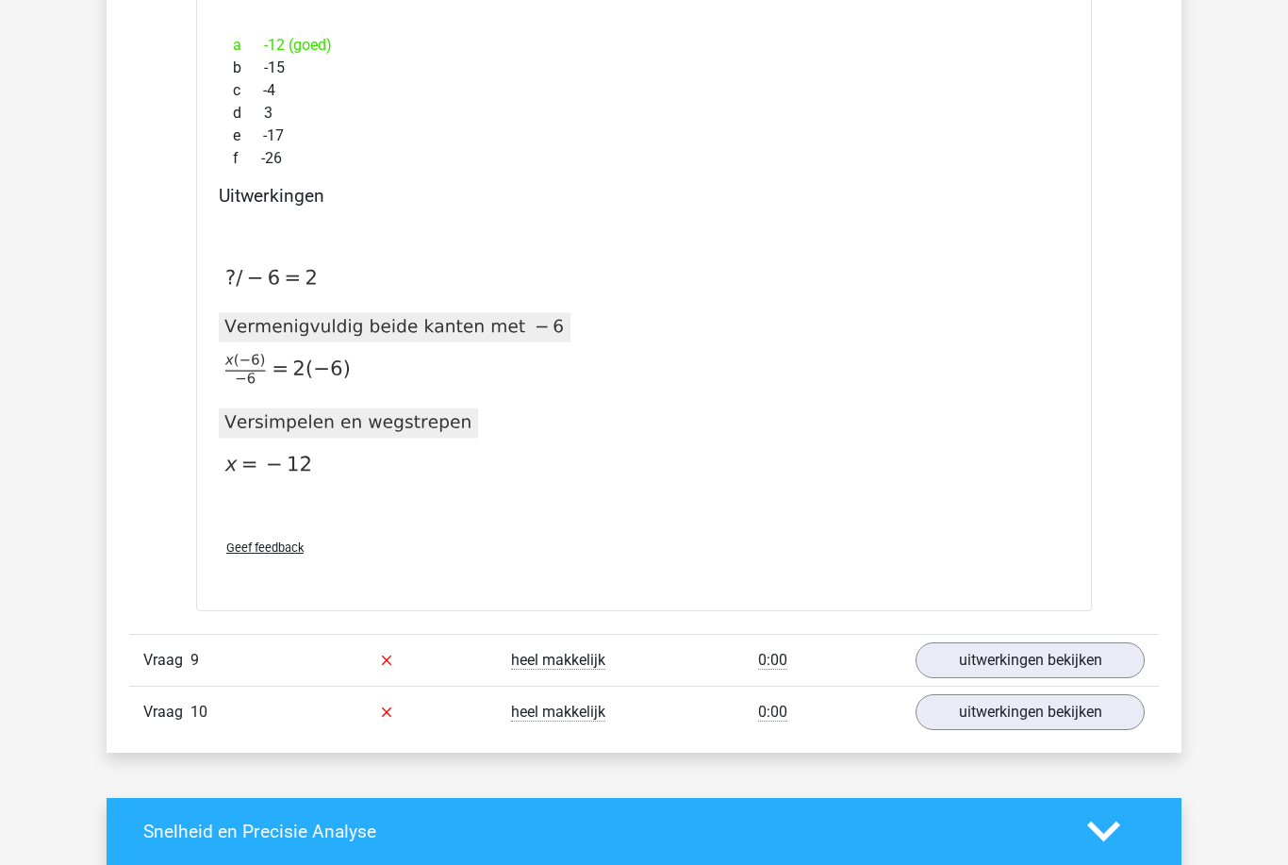
click at [1058, 662] on link "uitwerkingen bekijken" at bounding box center [1030, 661] width 229 height 36
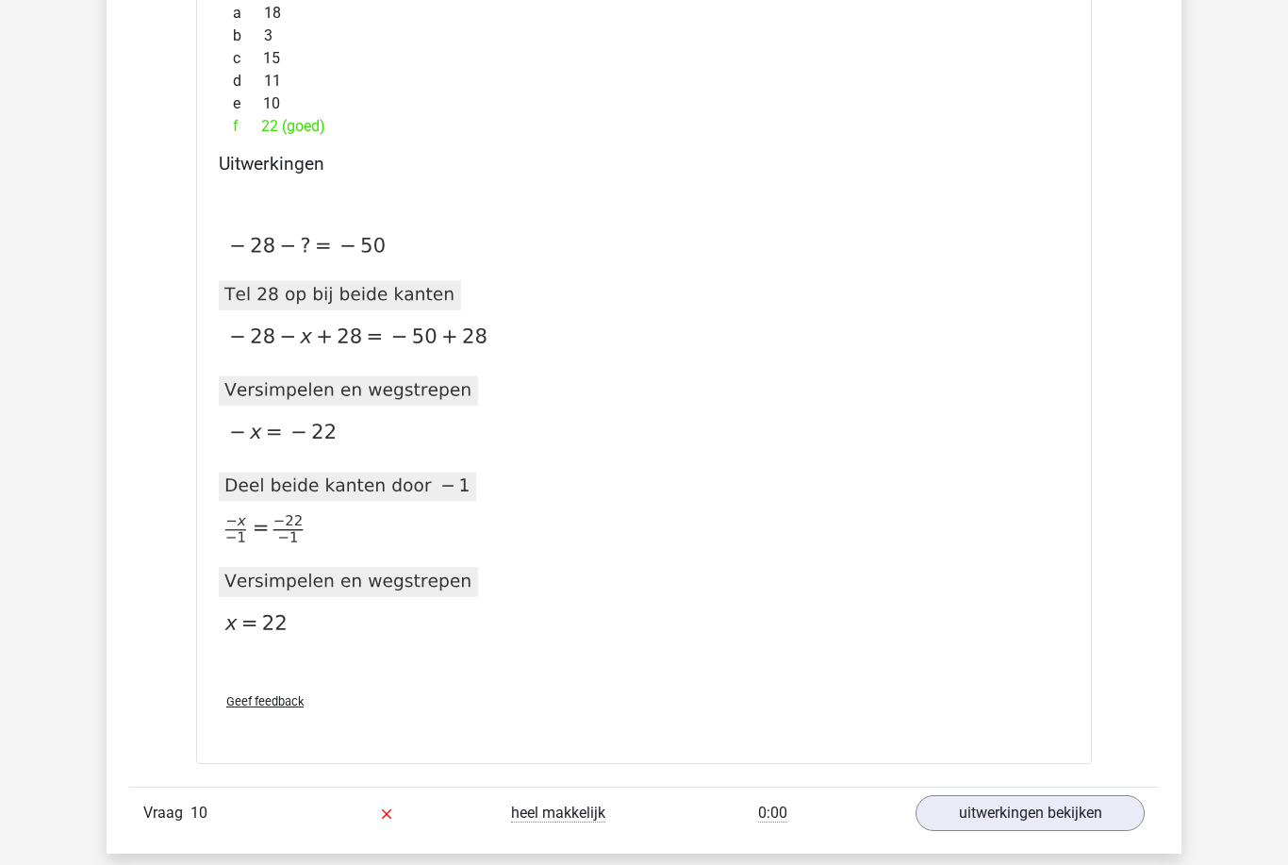
scroll to position [5415, 0]
click at [1039, 817] on link "uitwerkingen bekijken" at bounding box center [1030, 814] width 229 height 36
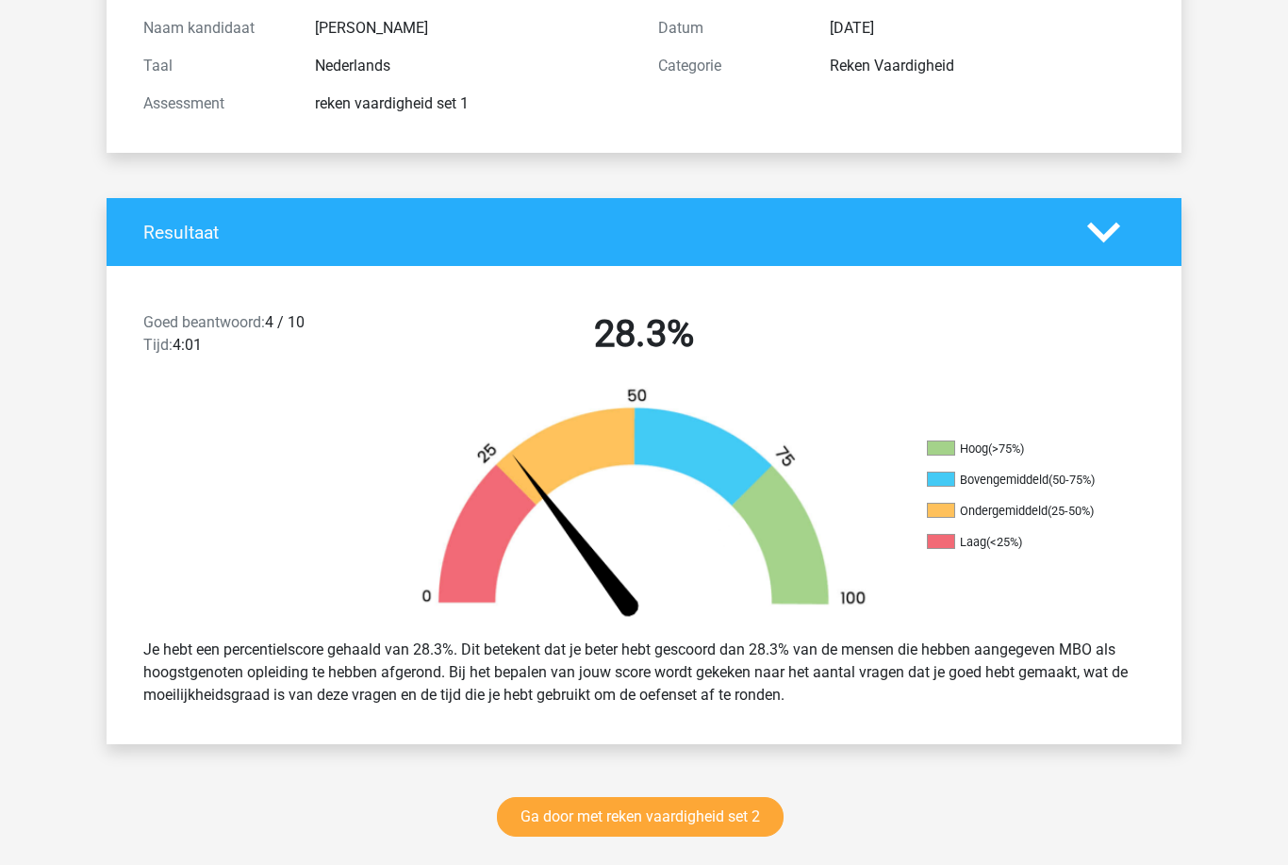
scroll to position [0, 0]
